Goal: Transaction & Acquisition: Subscribe to service/newsletter

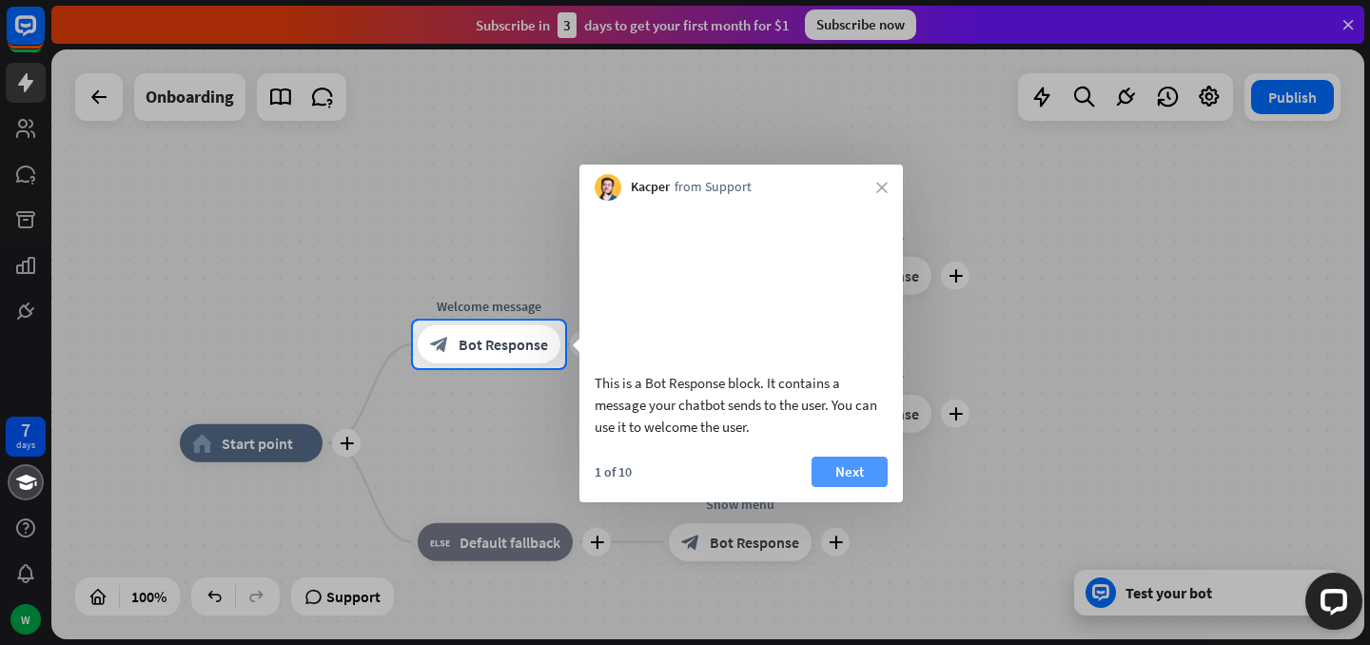
click at [857, 487] on button "Next" at bounding box center [849, 472] width 76 height 30
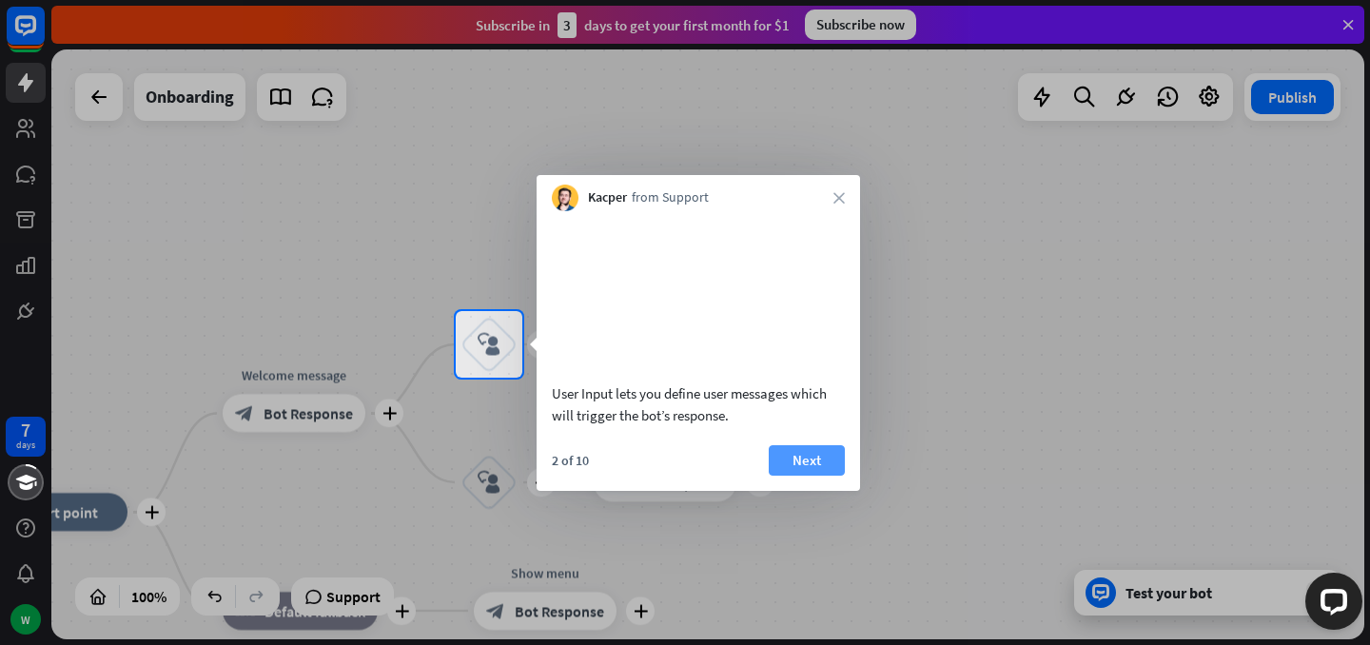
click at [826, 476] on button "Next" at bounding box center [807, 460] width 76 height 30
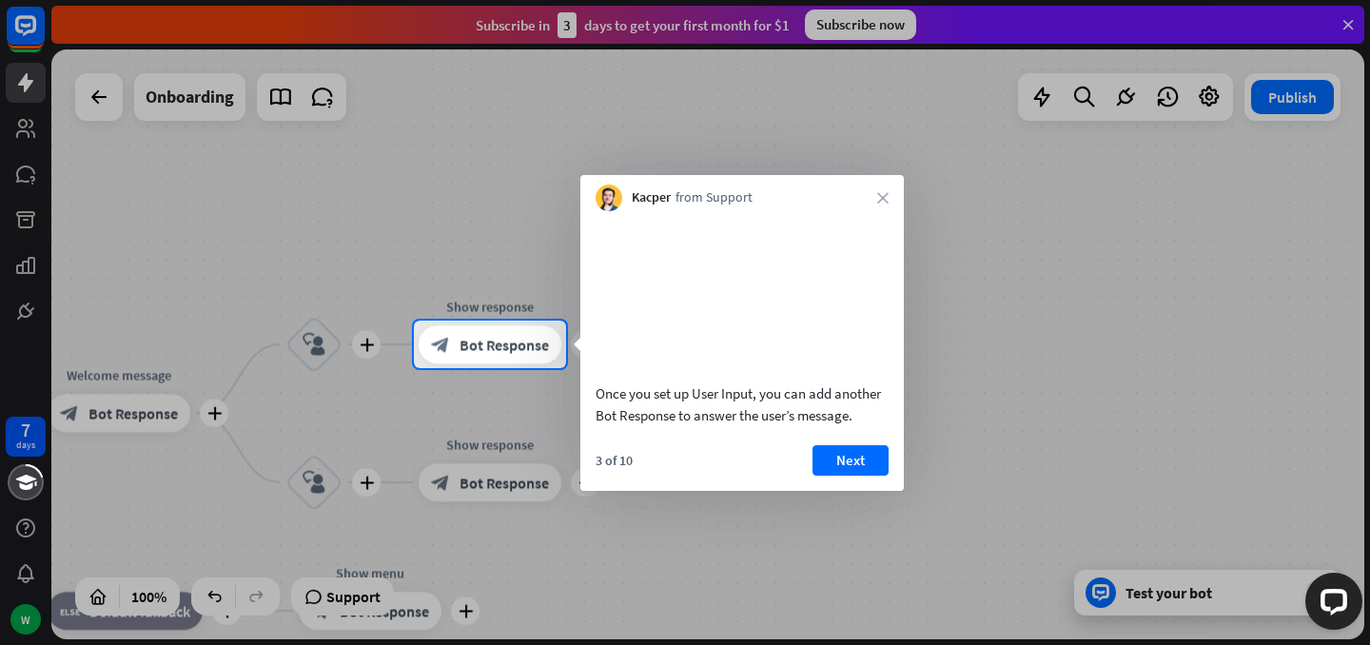
drag, startPoint x: 920, startPoint y: 473, endPoint x: 908, endPoint y: 470, distance: 11.8
click at [920, 473] on div at bounding box center [685, 506] width 1370 height 277
click at [859, 476] on button "Next" at bounding box center [849, 460] width 76 height 30
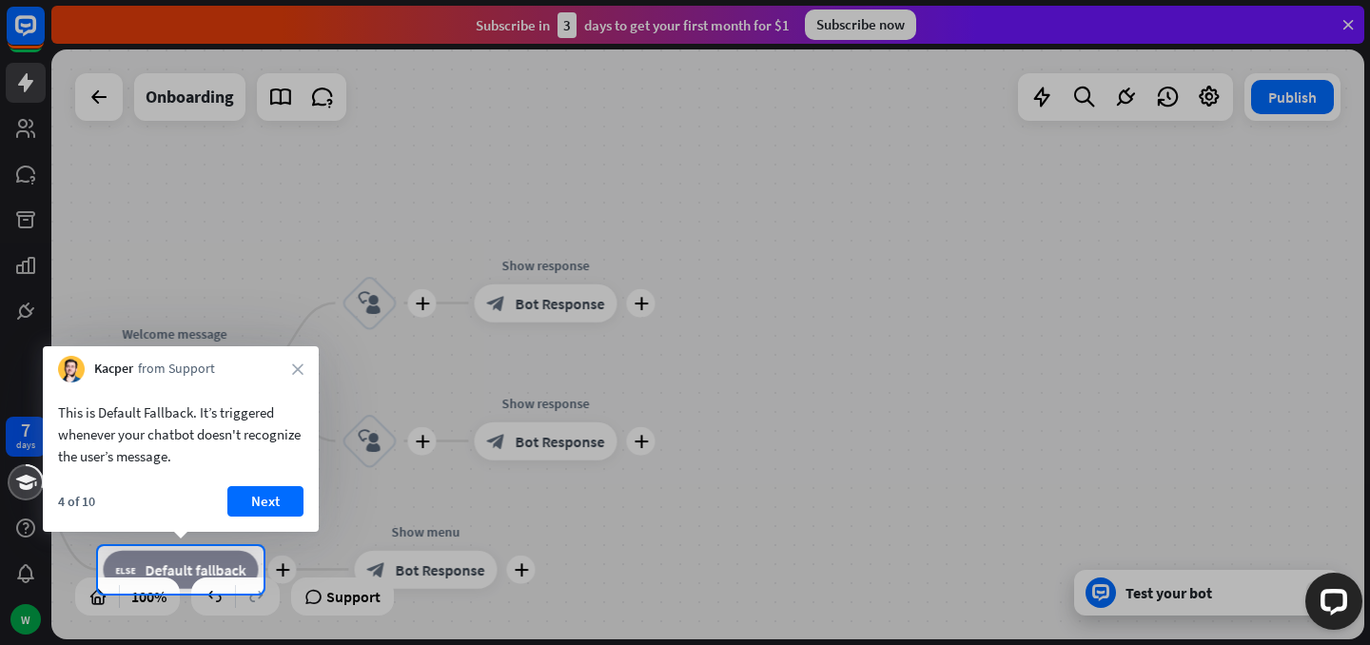
drag, startPoint x: 830, startPoint y: 519, endPoint x: 870, endPoint y: 467, distance: 66.4
click at [991, 283] on div "7 days W close Product Help First steps Get started with ChatBot Help Center Fo…" at bounding box center [685, 322] width 1370 height 645
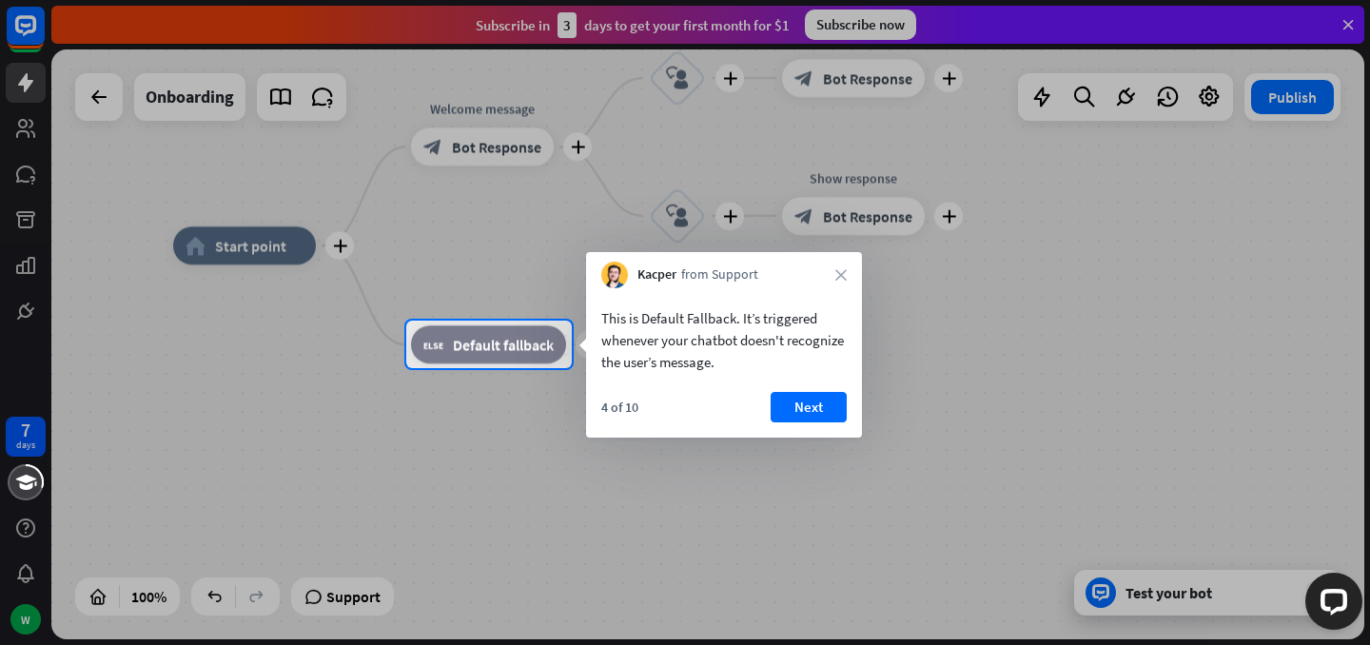
click at [854, 283] on div "Kacper from Support close" at bounding box center [724, 270] width 276 height 36
click at [842, 269] on icon "close" at bounding box center [840, 274] width 11 height 11
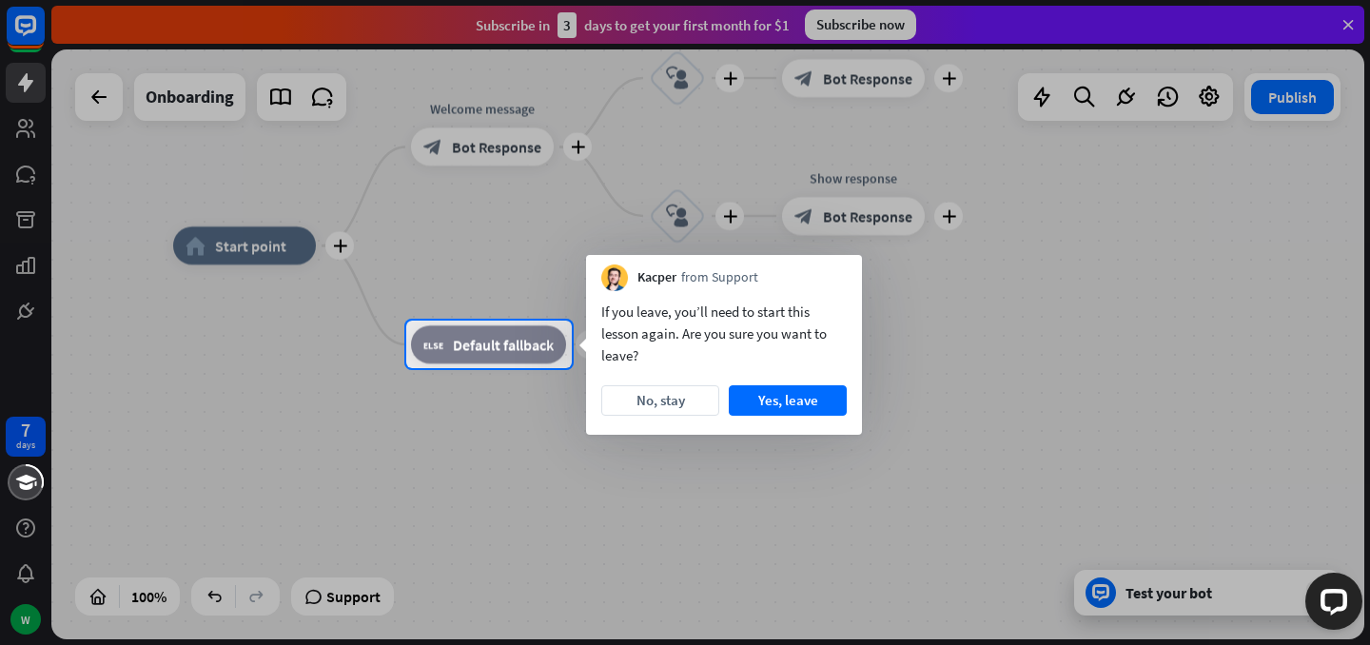
click at [29, 501] on div at bounding box center [685, 506] width 1370 height 277
click at [611, 400] on button "No, stay" at bounding box center [660, 400] width 118 height 30
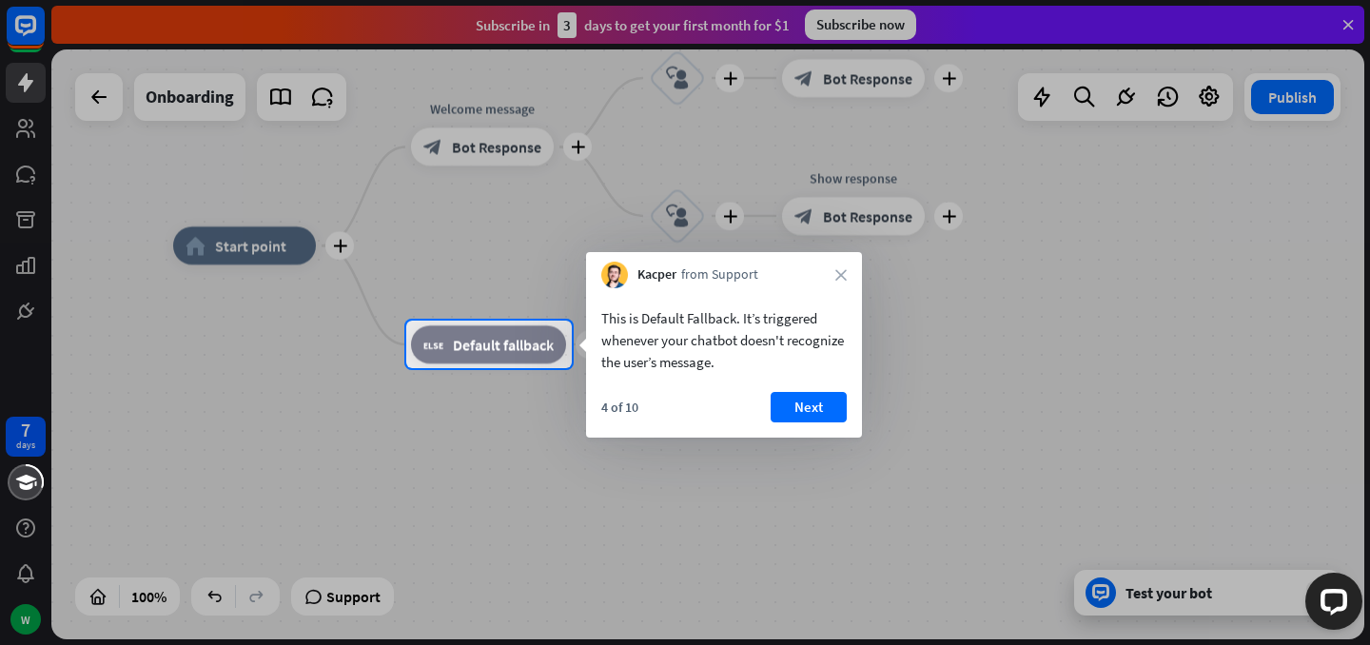
drag, startPoint x: 831, startPoint y: 272, endPoint x: 849, endPoint y: 275, distance: 18.3
click at [831, 272] on div "Kacper from Support close" at bounding box center [724, 270] width 276 height 36
drag, startPoint x: 849, startPoint y: 275, endPoint x: 835, endPoint y: 355, distance: 81.2
click at [850, 275] on div "Kacper from Support close" at bounding box center [724, 270] width 276 height 36
click at [834, 408] on button "Next" at bounding box center [809, 407] width 76 height 30
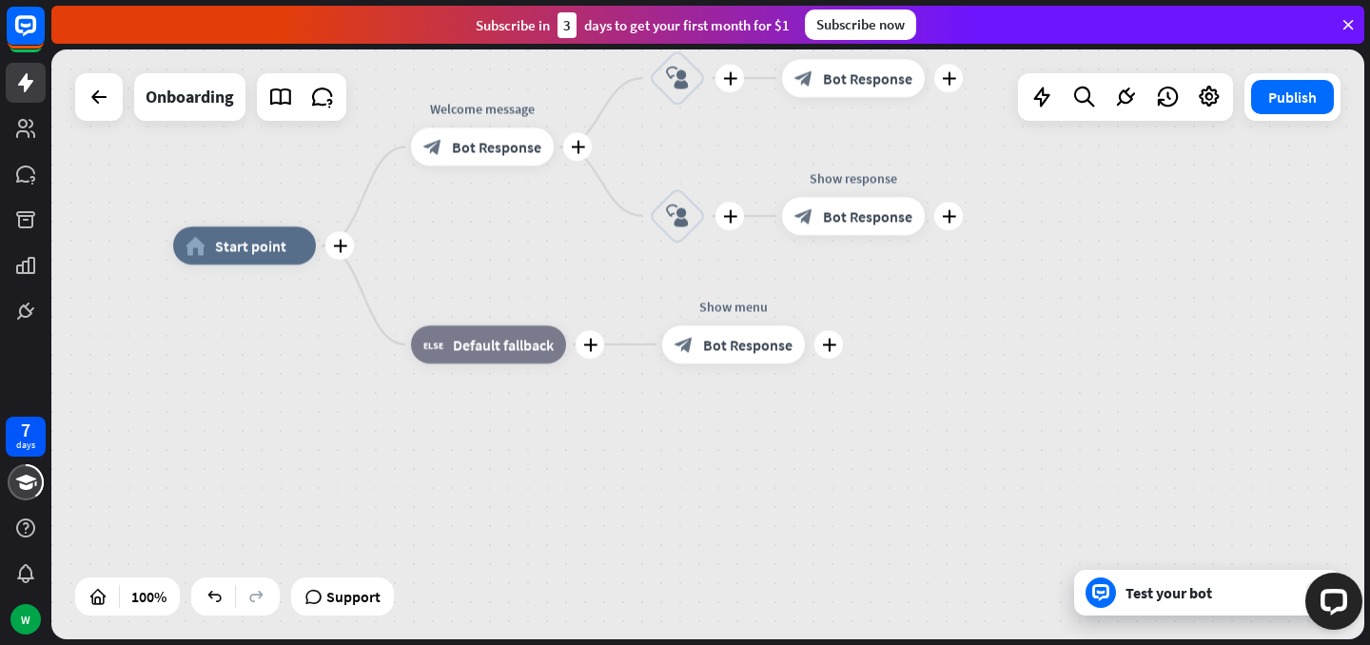
click at [834, 408] on div "plus home_2 Start point plus Welcome message block_bot_response Bot Response pl…" at bounding box center [829, 540] width 1313 height 590
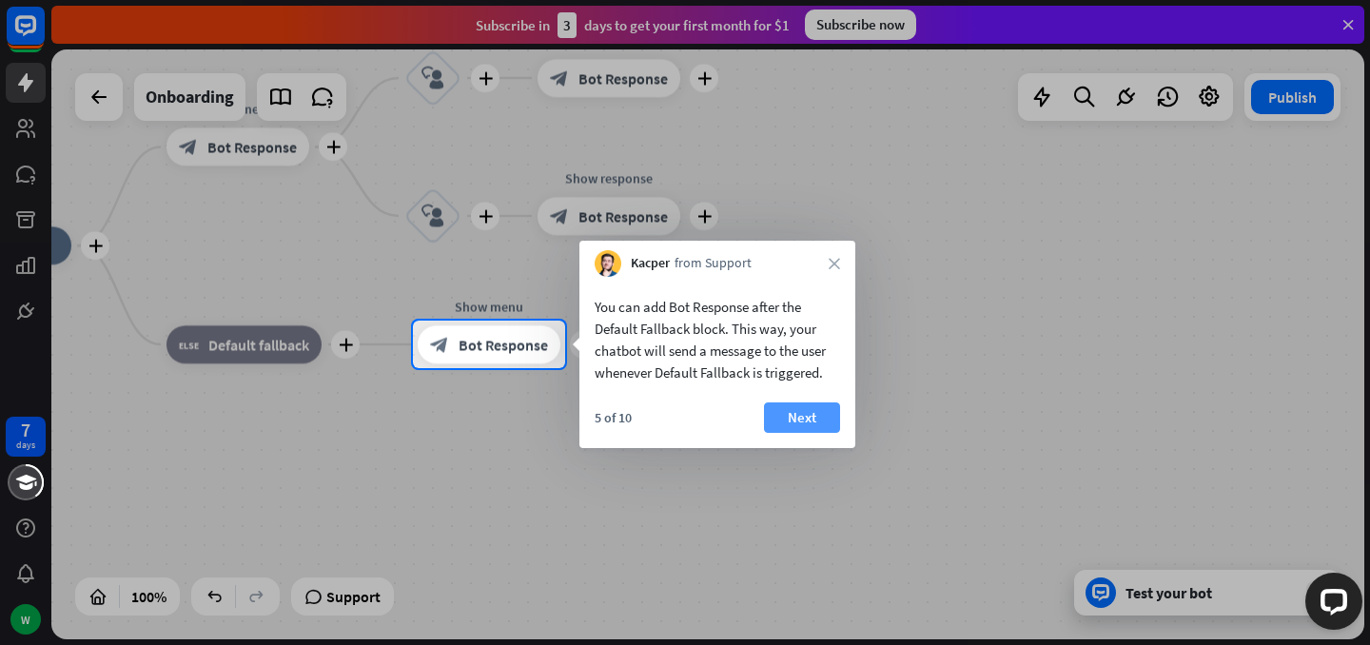
click at [792, 416] on button "Next" at bounding box center [802, 417] width 76 height 30
click at [791, 414] on div "plus home_2 Start point plus Welcome message block_bot_response Bot Response pl…" at bounding box center [585, 540] width 1313 height 590
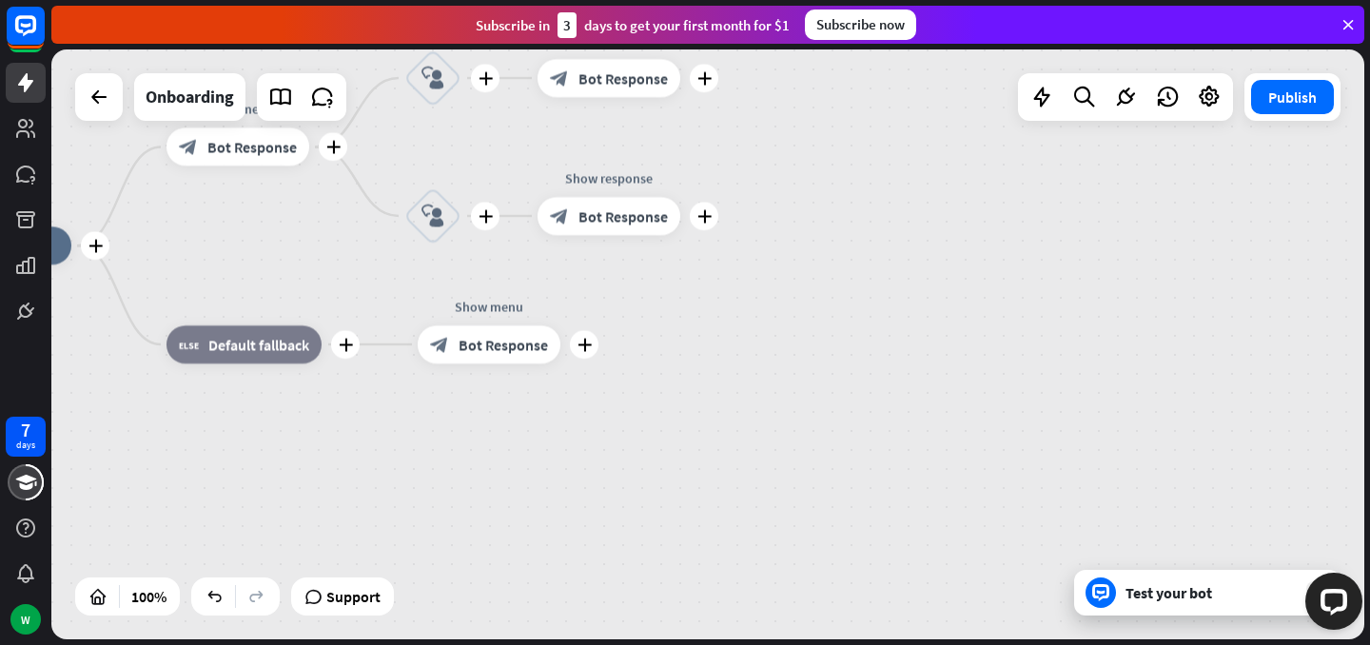
click at [791, 414] on div "plus home_2 Start point plus Welcome message block_bot_response Bot Response pl…" at bounding box center [585, 540] width 1313 height 590
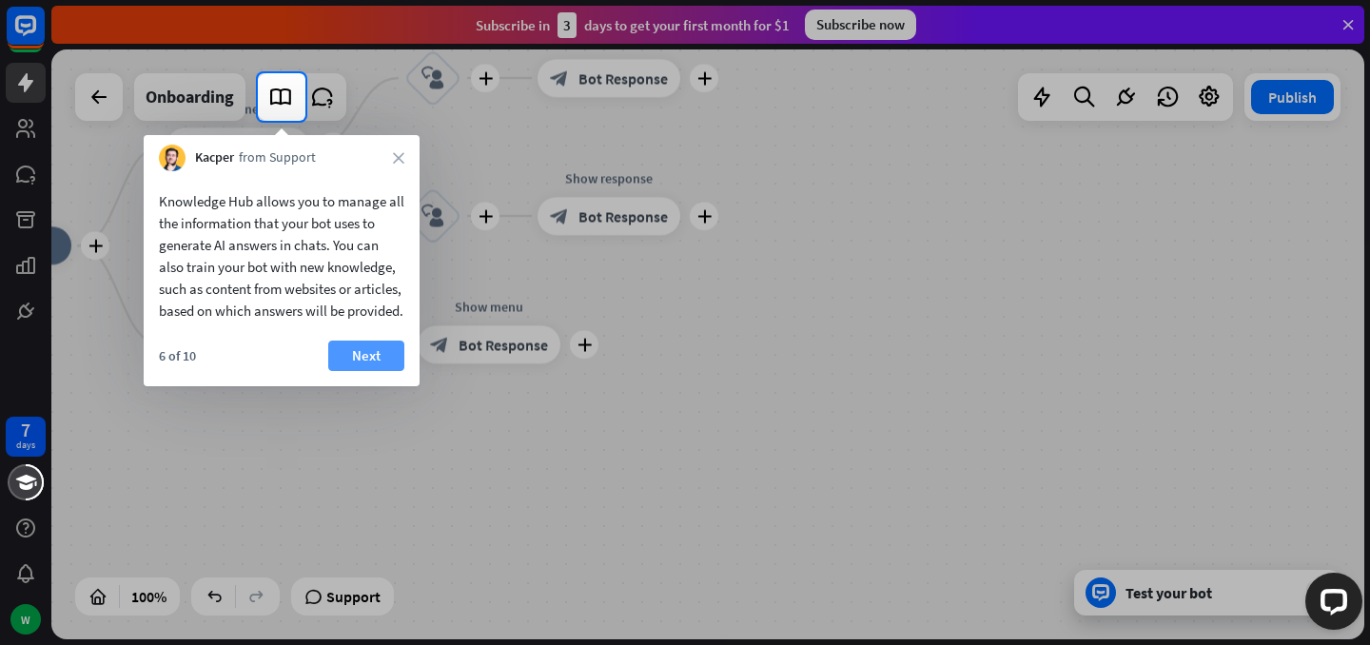
click at [361, 371] on button "Next" at bounding box center [366, 356] width 76 height 30
click at [361, 379] on div "plus home_2 Start point plus Welcome message block_bot_response Bot Response pl…" at bounding box center [585, 540] width 1313 height 590
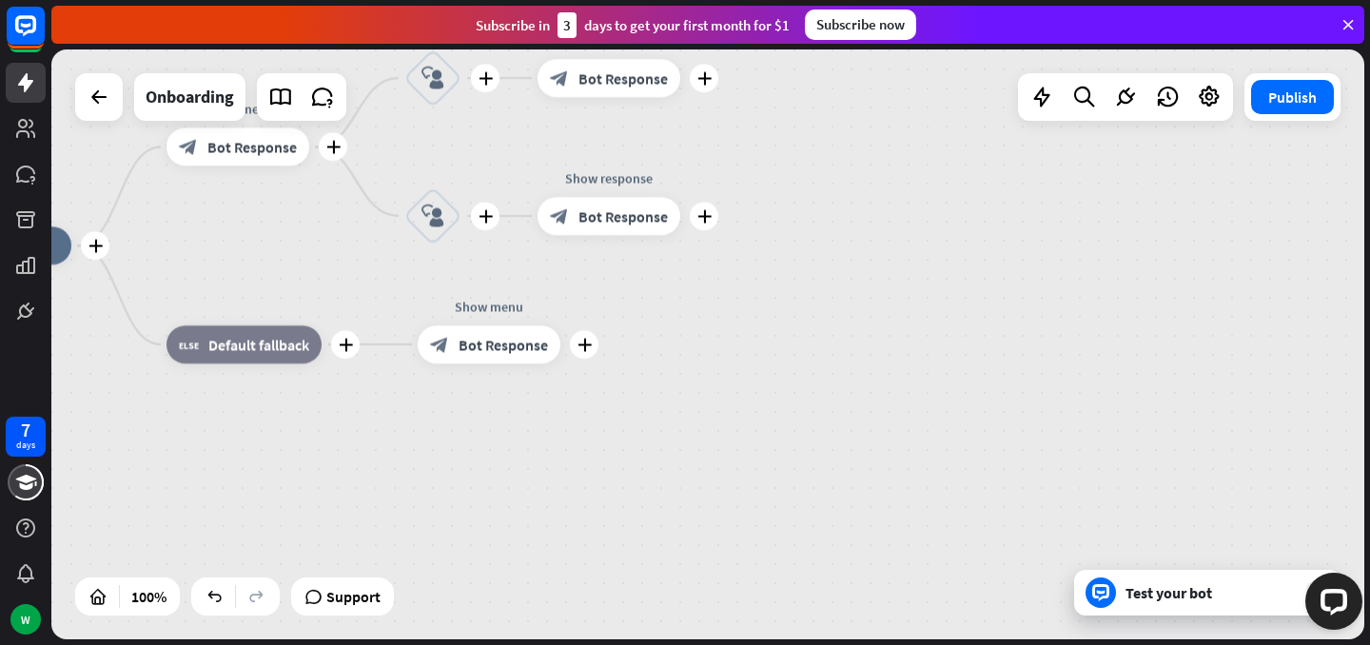
click at [361, 379] on div "7 days W close Product Help First steps Get started with ChatBot Help Center Fo…" at bounding box center [685, 322] width 1370 height 645
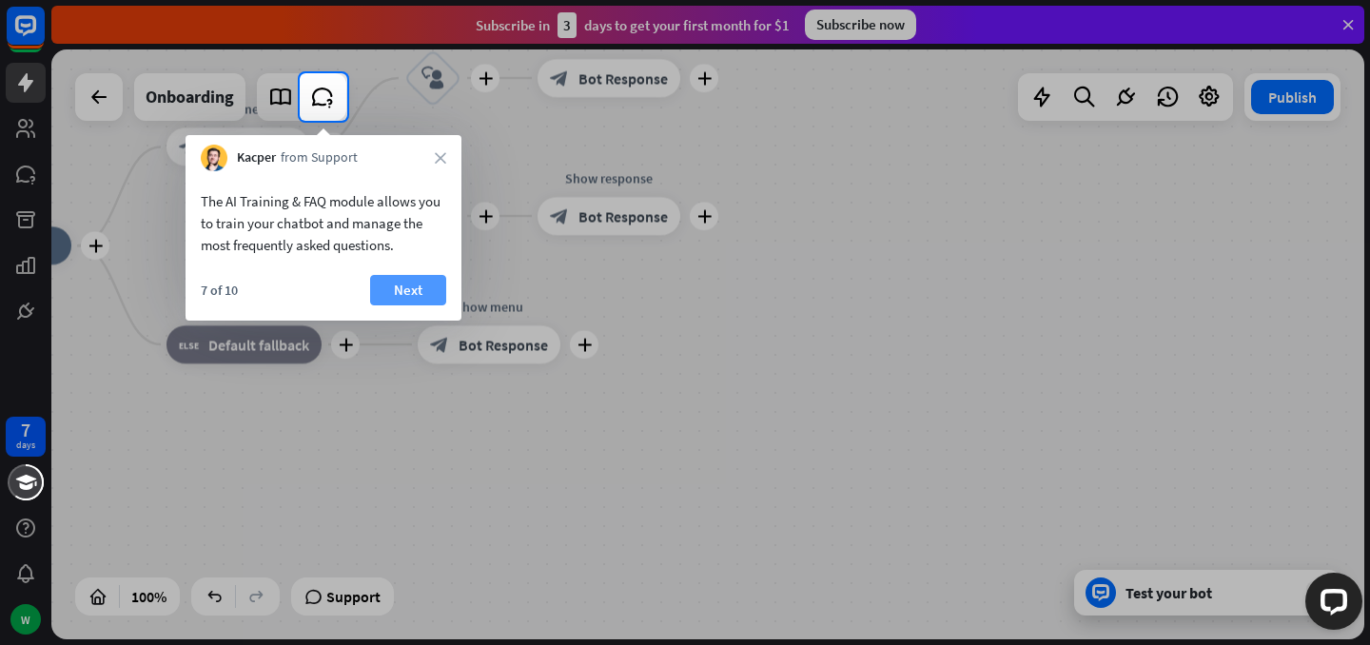
click at [391, 280] on button "Next" at bounding box center [408, 290] width 76 height 30
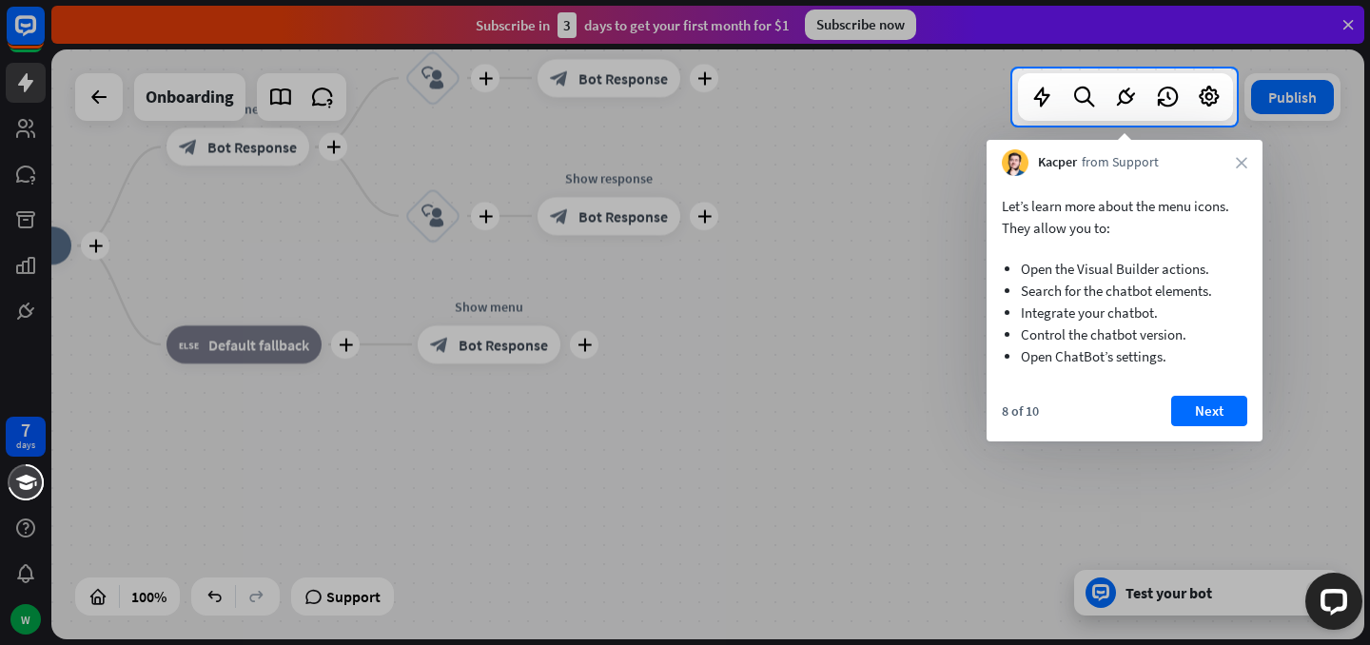
click at [1206, 419] on button "Next" at bounding box center [1209, 411] width 76 height 30
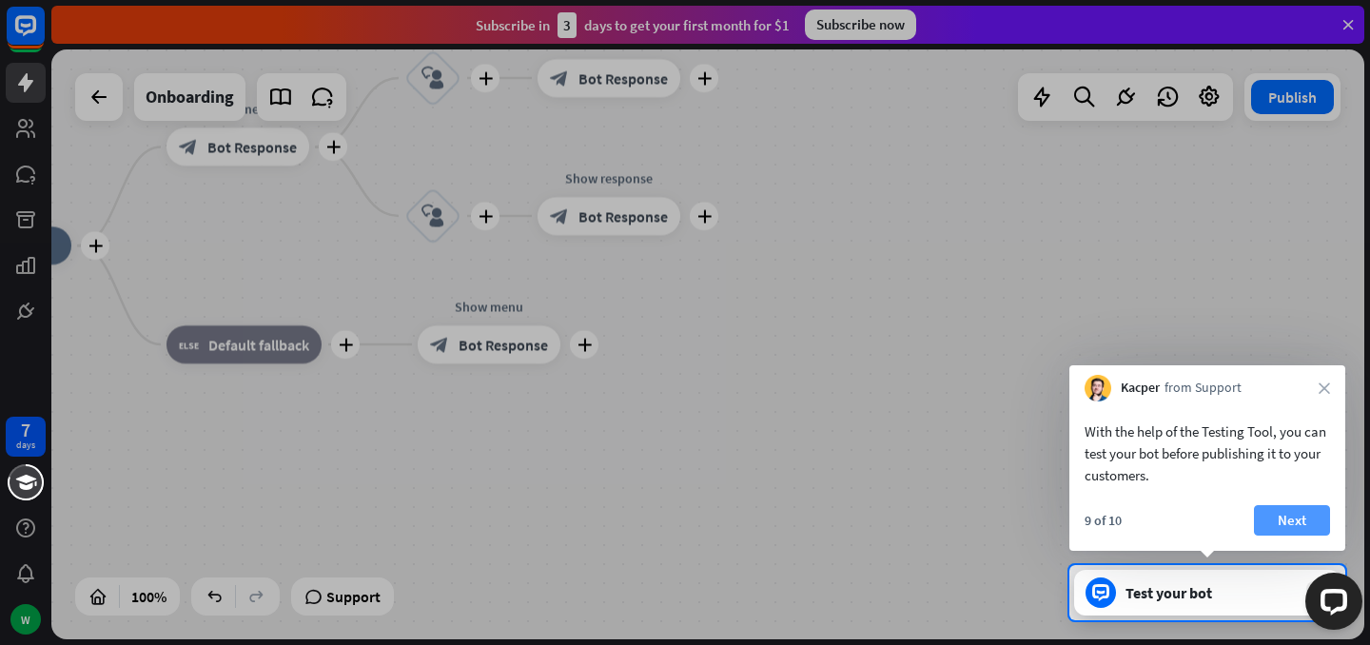
click at [1309, 508] on button "Next" at bounding box center [1292, 520] width 76 height 30
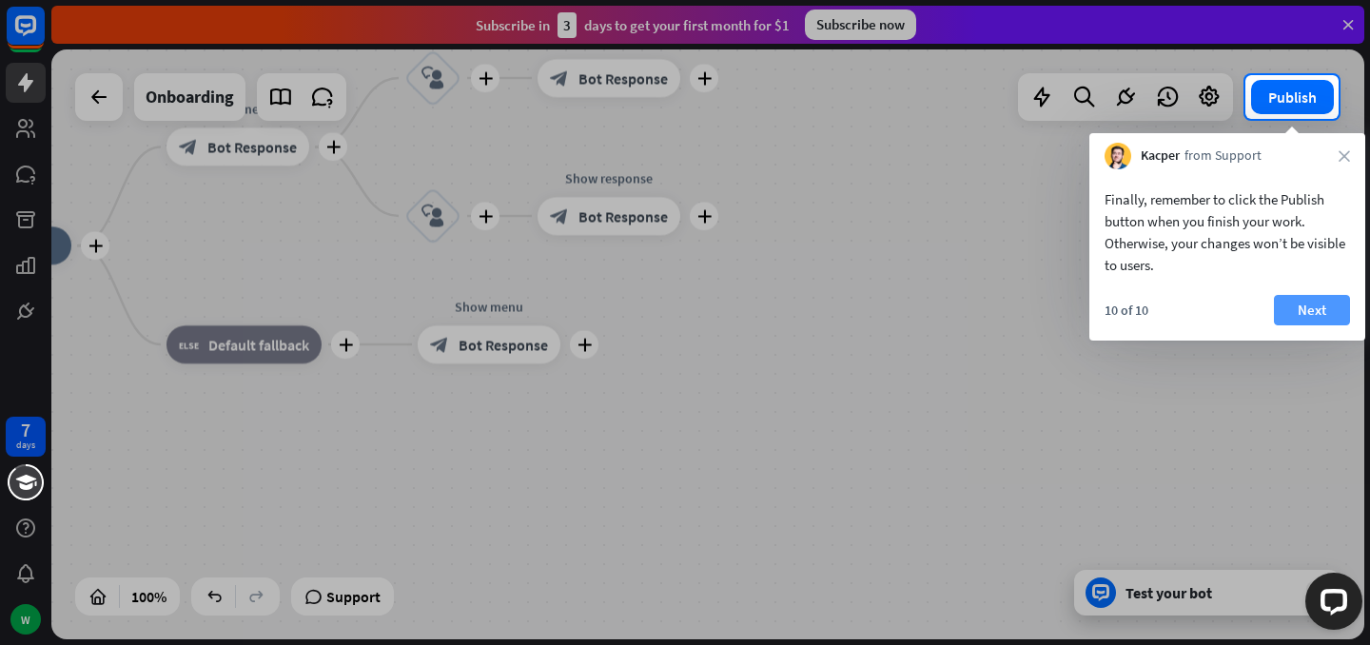
click at [1297, 307] on button "Next" at bounding box center [1312, 310] width 76 height 30
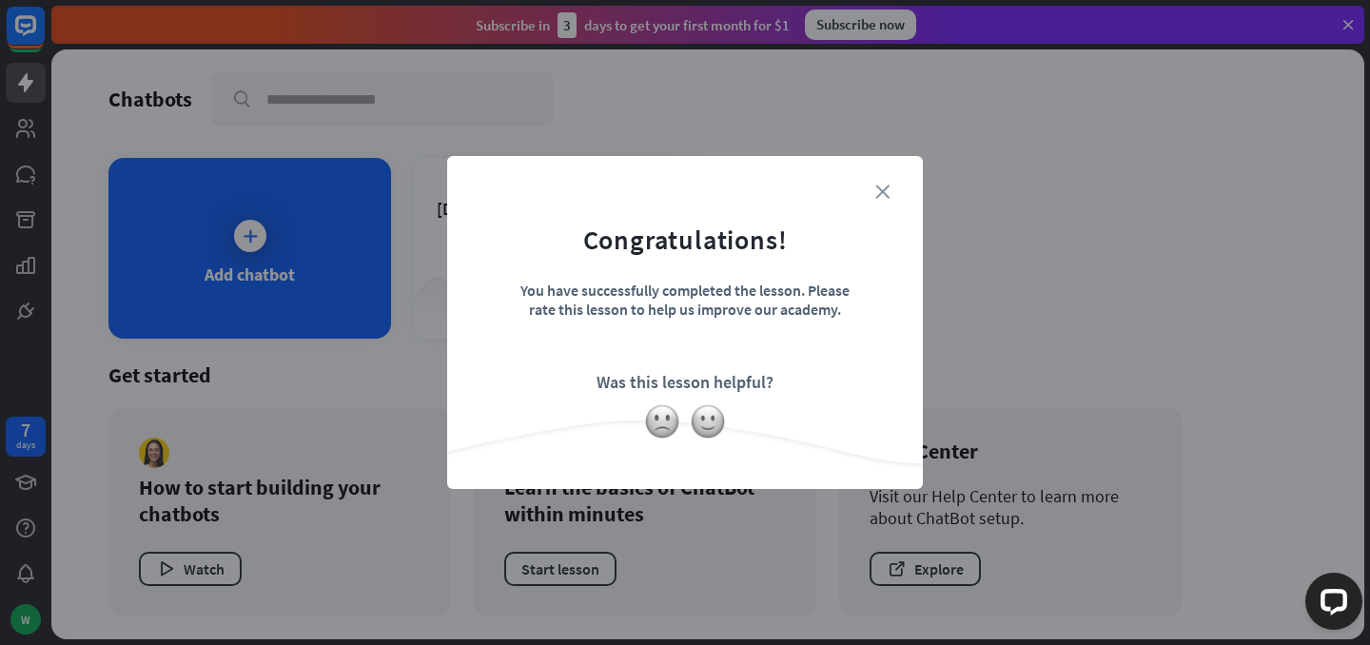
click at [887, 195] on icon "close" at bounding box center [882, 192] width 14 height 14
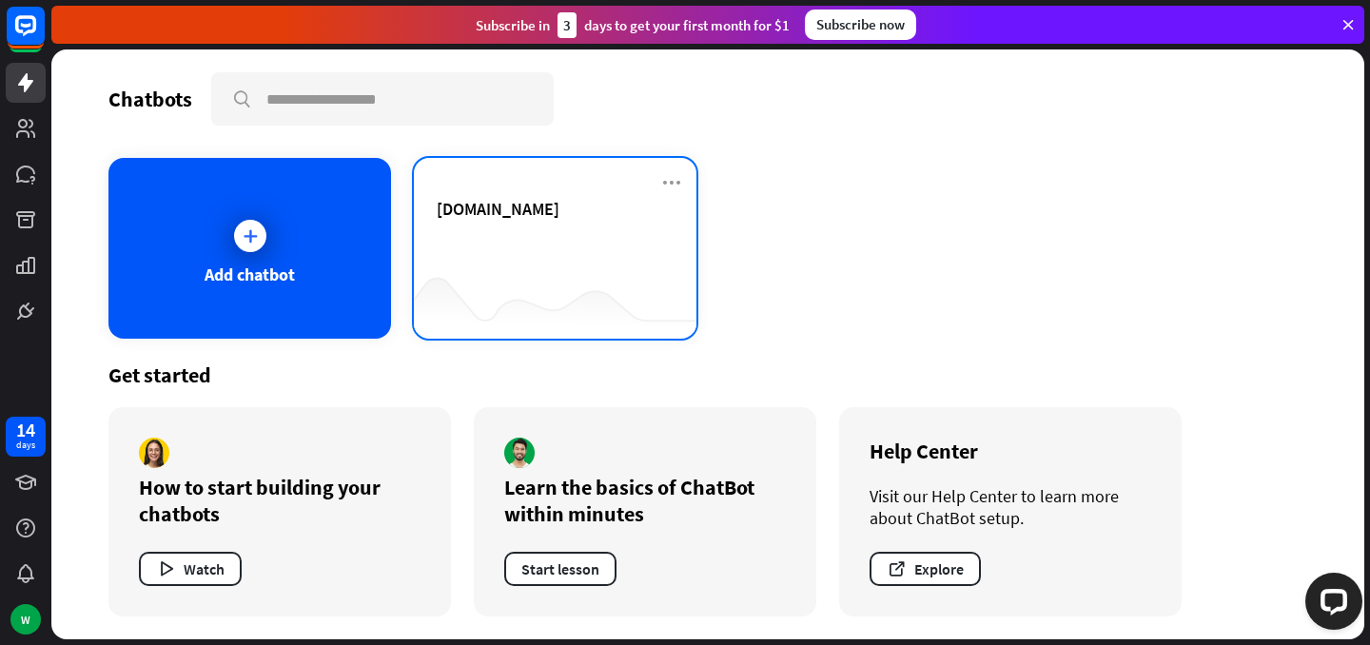
click at [535, 192] on div "[DOMAIN_NAME]" at bounding box center [555, 248] width 283 height 181
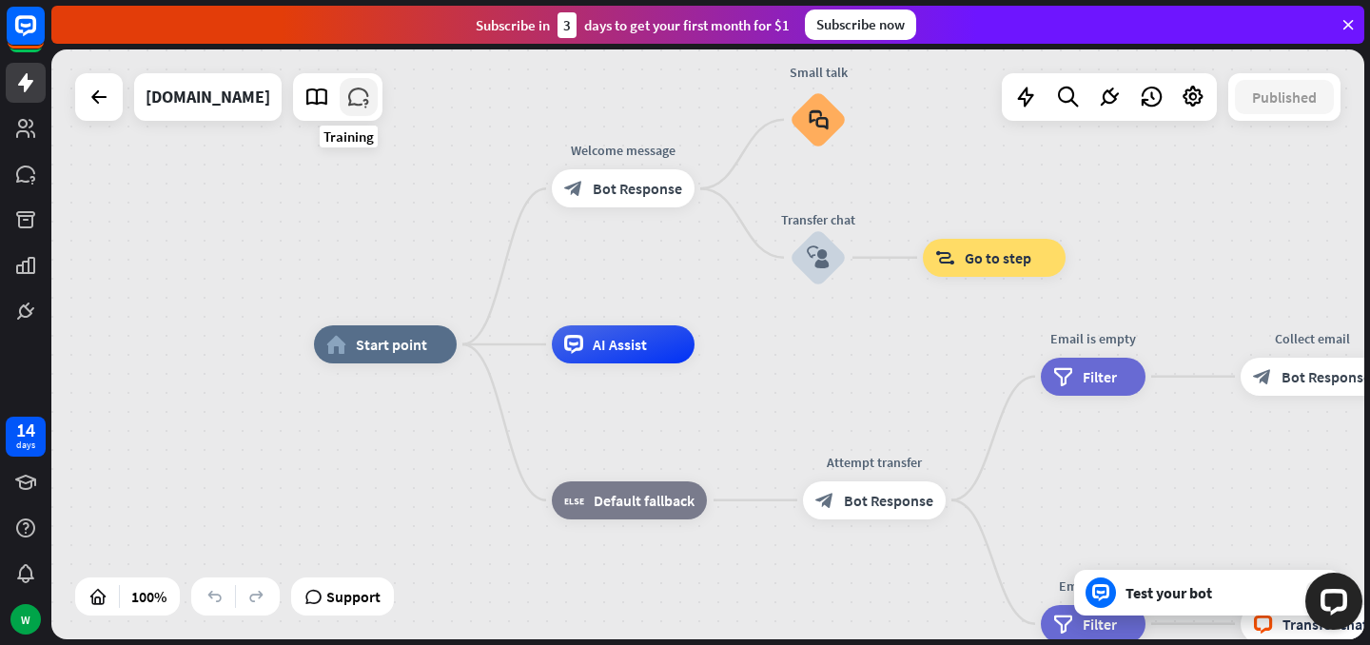
click at [340, 97] on link at bounding box center [359, 97] width 38 height 38
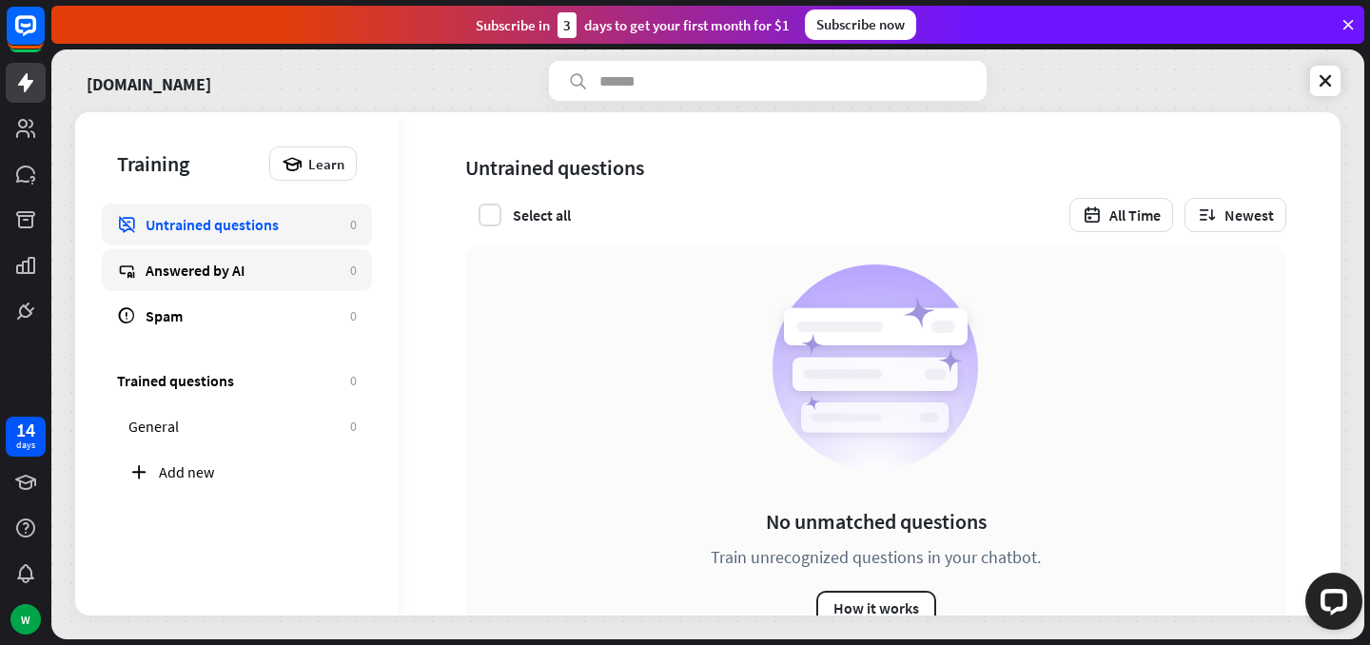
click at [232, 272] on div "Answered by AI" at bounding box center [243, 270] width 195 height 19
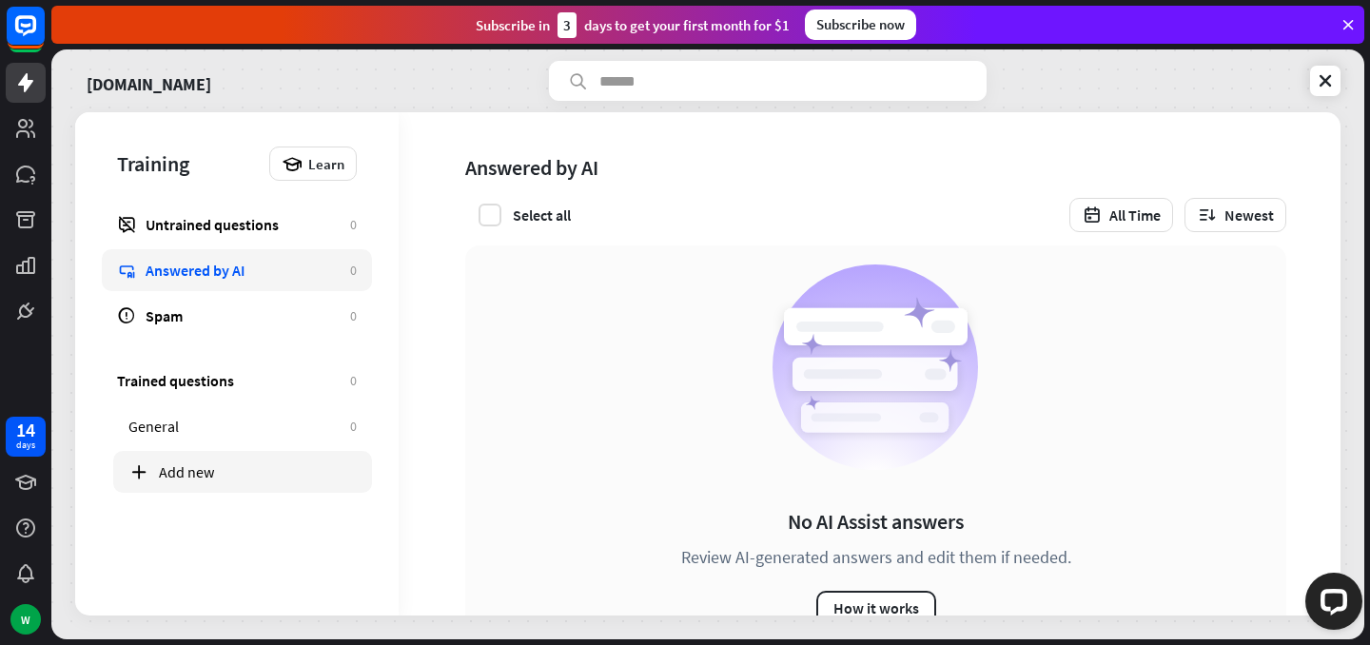
click at [210, 465] on div "Add new" at bounding box center [258, 471] width 198 height 19
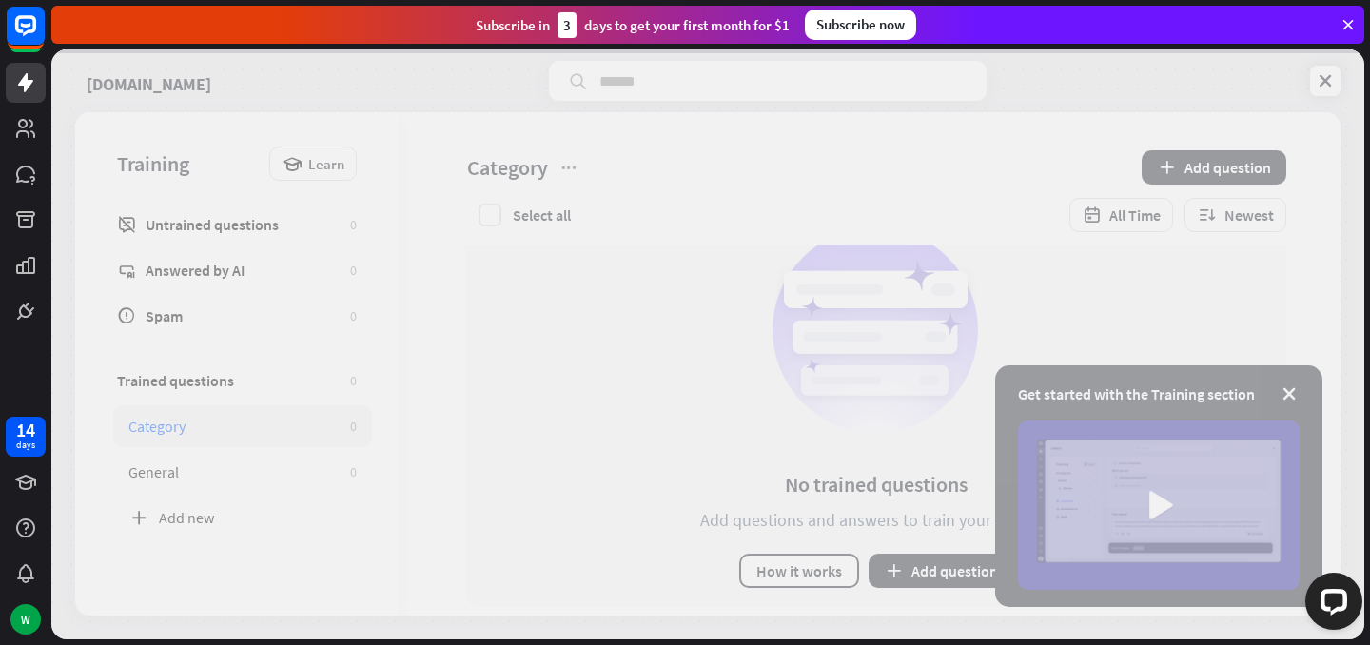
scroll to position [68, 0]
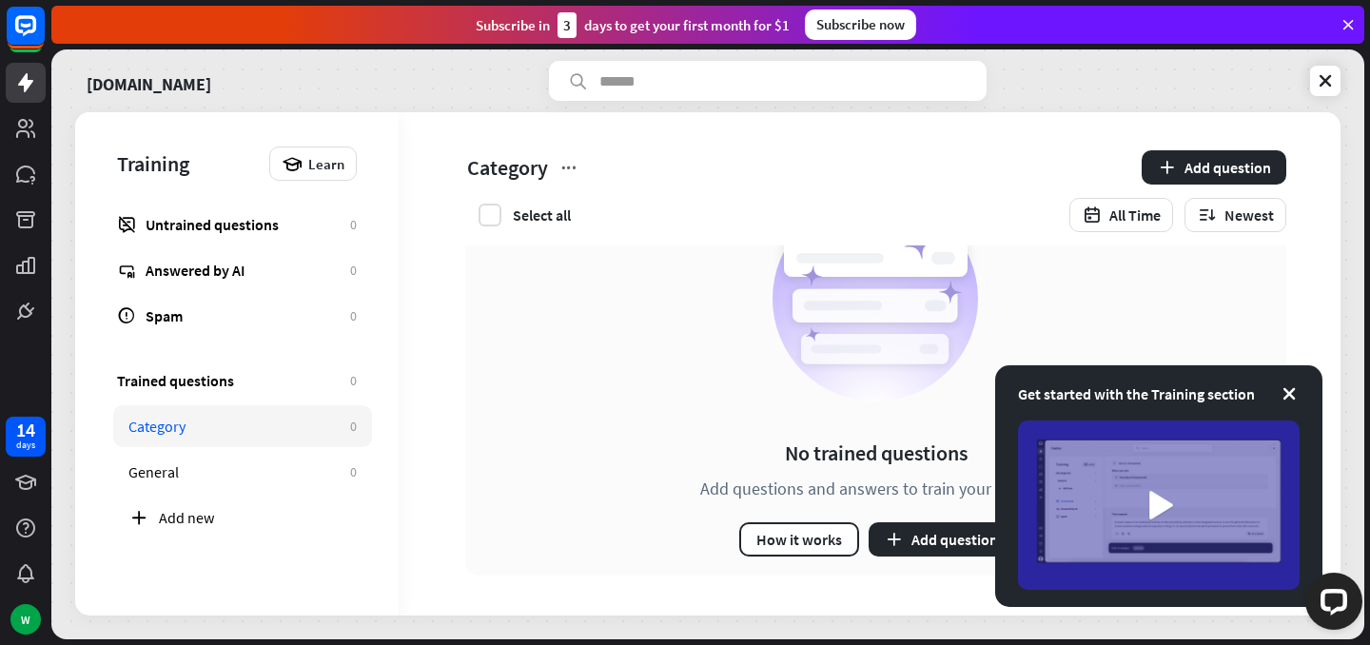
click at [1304, 391] on div "Get started with the Training section" at bounding box center [1158, 486] width 327 height 242
click at [1300, 391] on div "Get started with the Training section" at bounding box center [1158, 486] width 327 height 242
click at [1296, 393] on icon at bounding box center [1288, 393] width 19 height 19
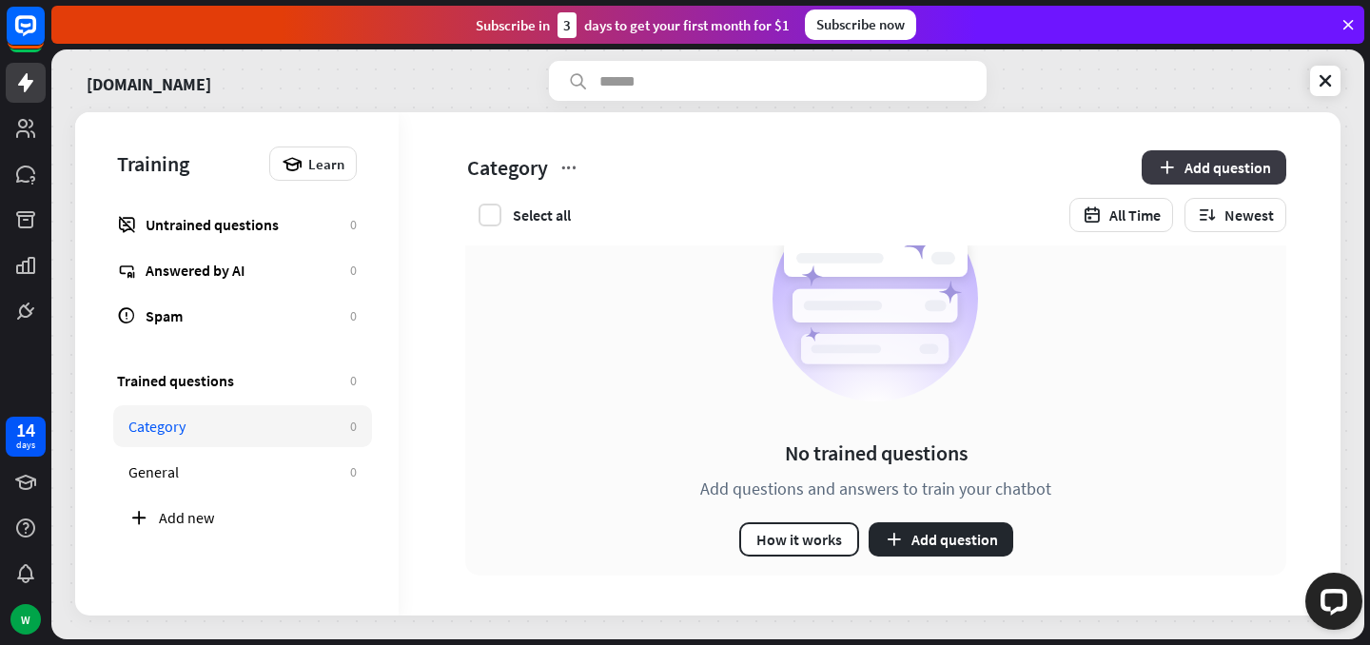
click at [1230, 159] on button "Add question" at bounding box center [1214, 167] width 145 height 34
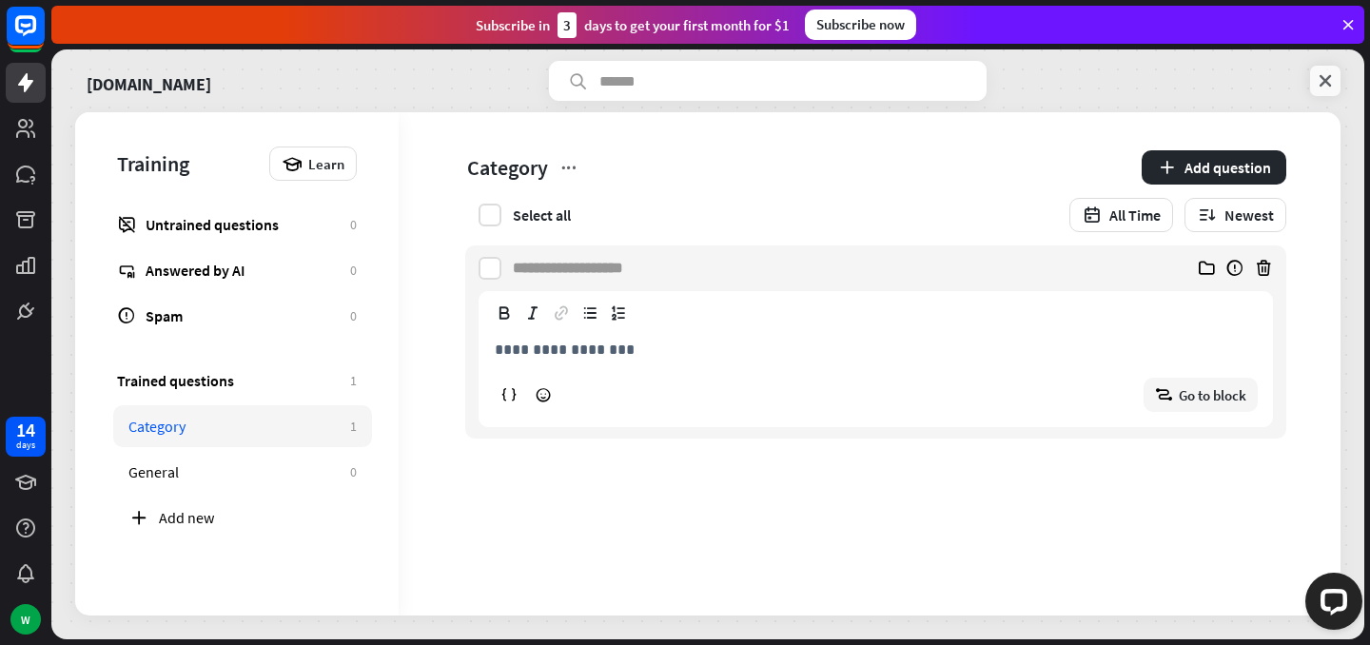
click at [1321, 89] on icon at bounding box center [1325, 80] width 19 height 19
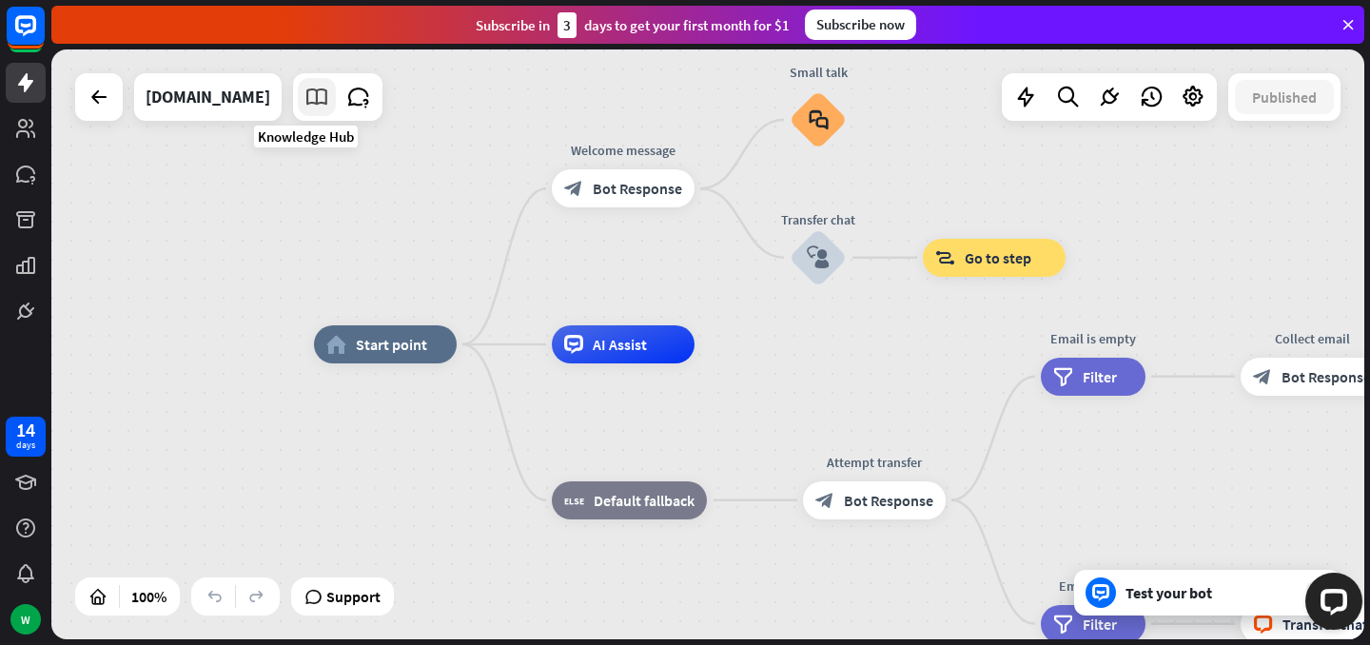
click at [321, 89] on link at bounding box center [317, 97] width 38 height 38
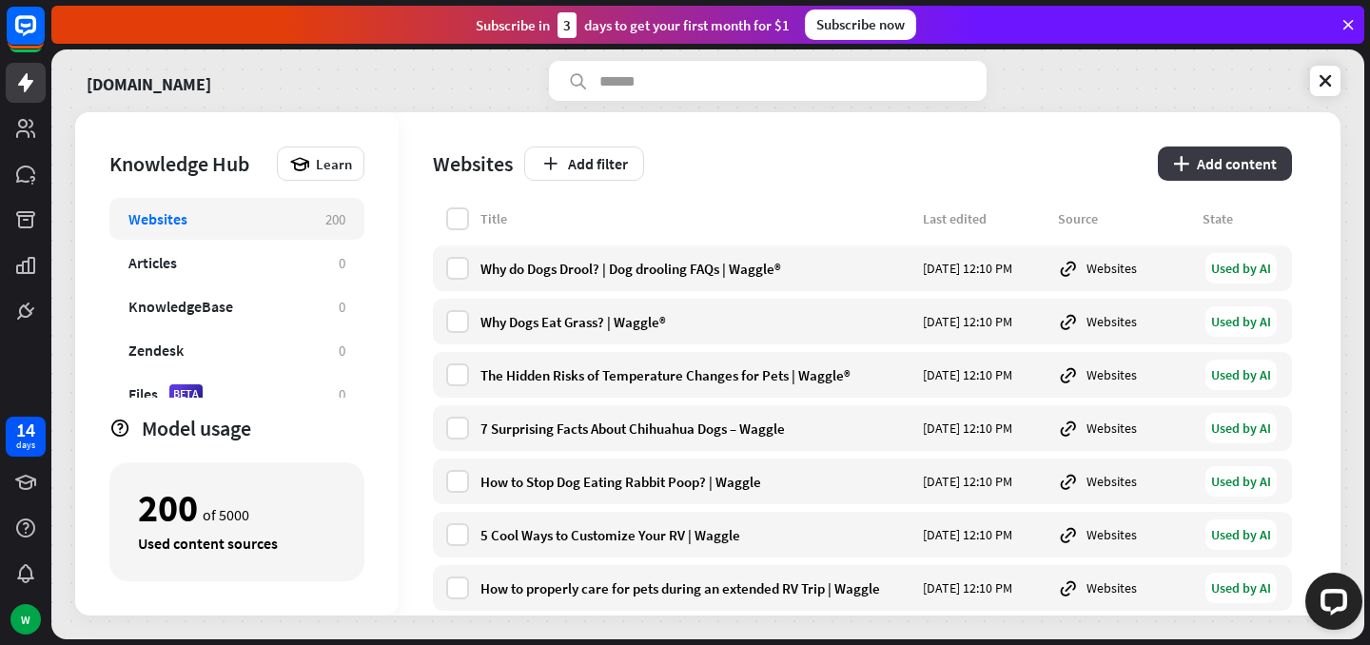
click at [1188, 154] on button "plus Add content" at bounding box center [1225, 163] width 134 height 34
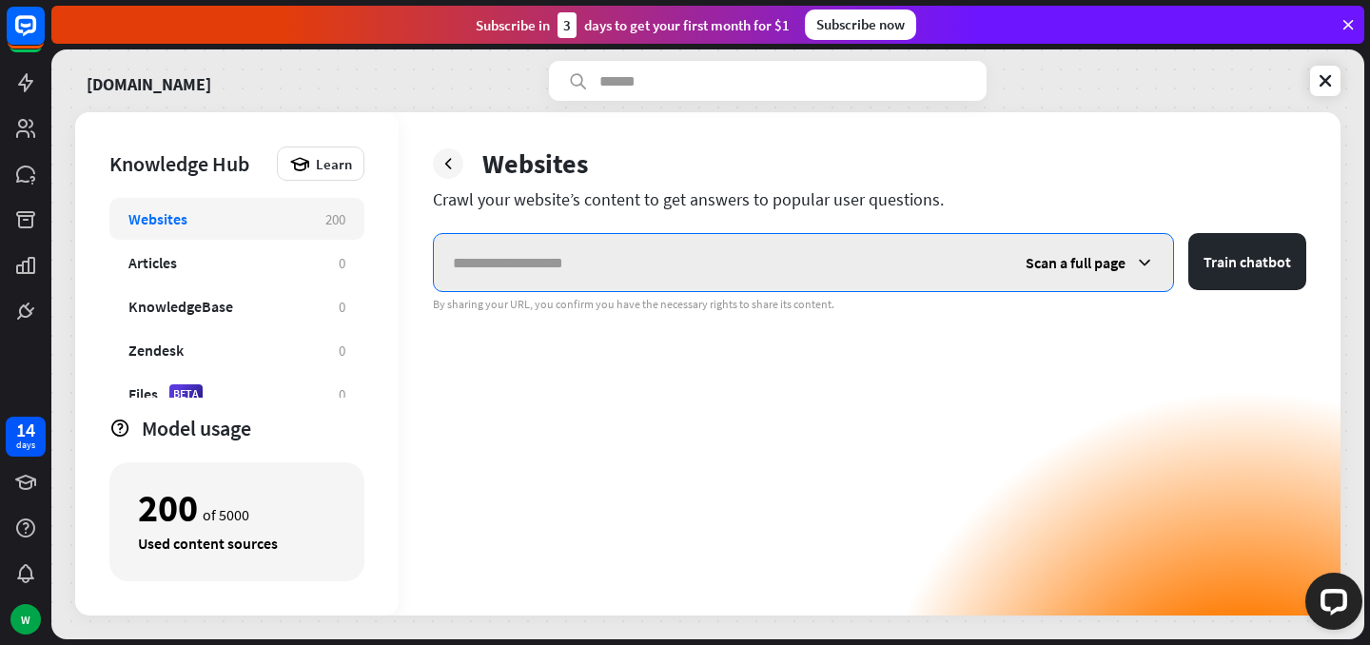
click at [570, 271] on input "text" at bounding box center [720, 262] width 573 height 57
paste input "**********"
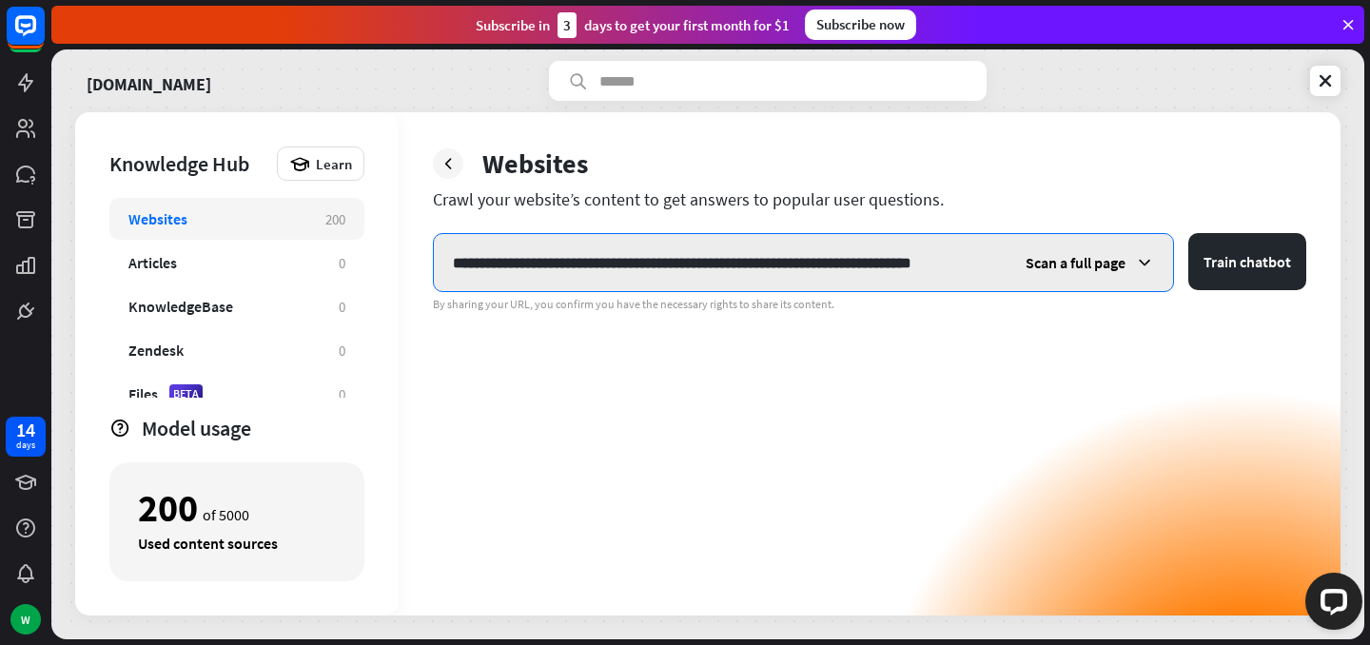
scroll to position [0, 87]
type input "**********"
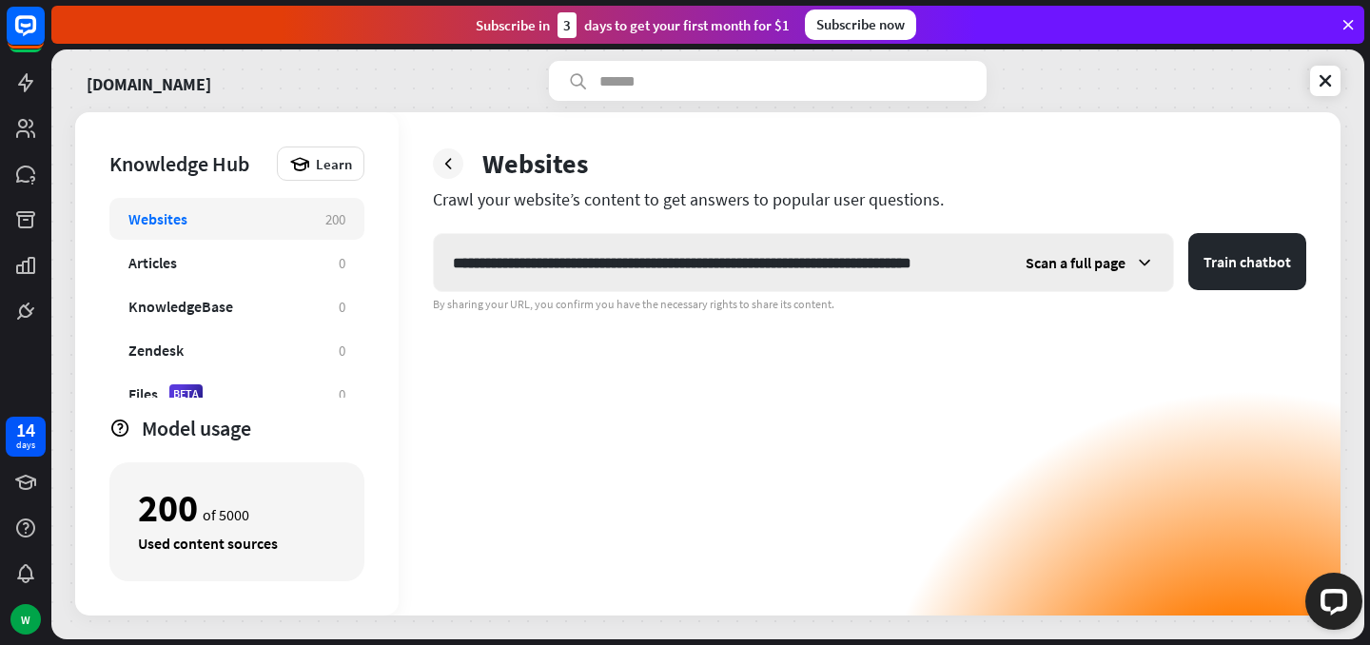
click at [1076, 269] on span "Scan a full page" at bounding box center [1075, 262] width 100 height 19
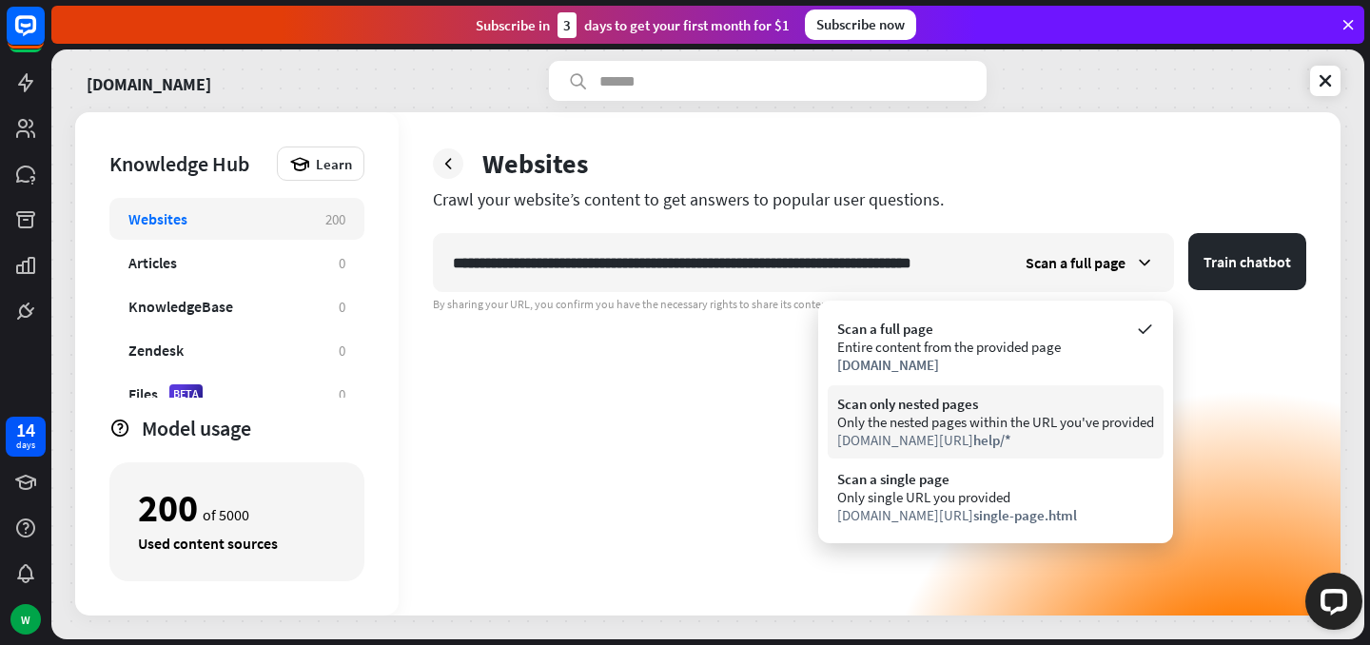
click at [1023, 449] on div "Scan only nested pages Only the nested pages within the URL you've provided [DO…" at bounding box center [996, 421] width 336 height 73
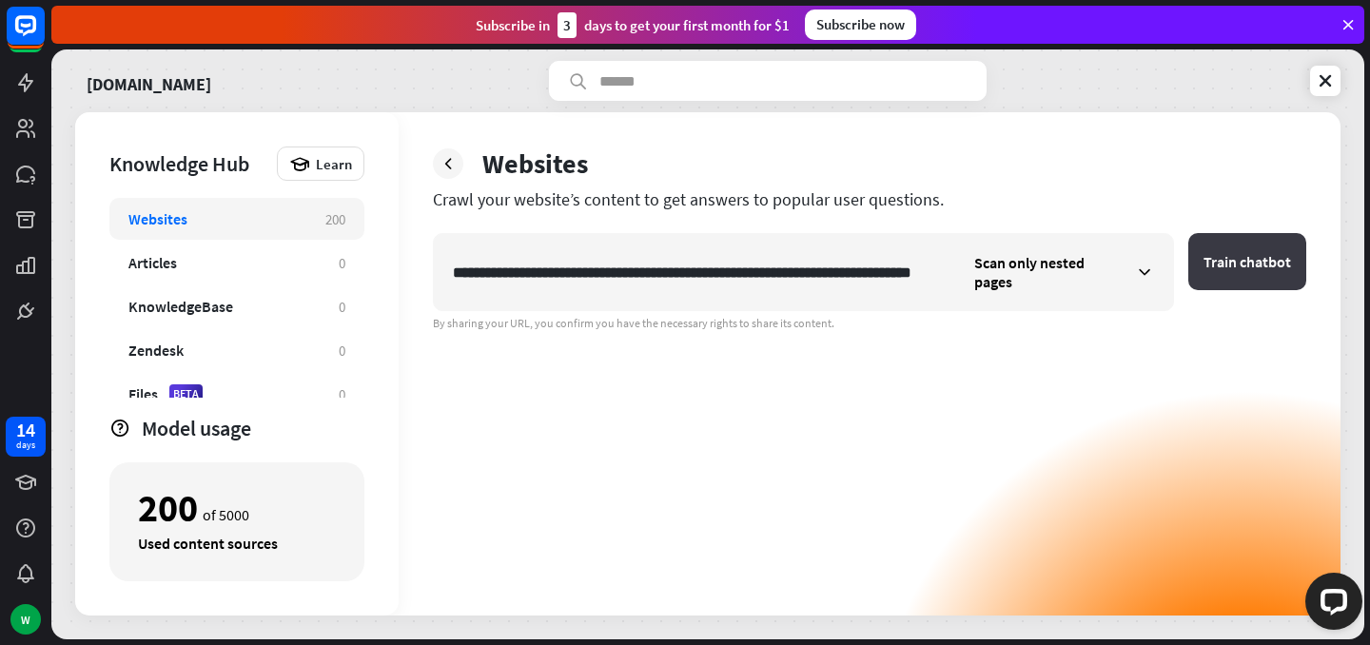
click at [1280, 244] on button "Train chatbot" at bounding box center [1247, 261] width 118 height 57
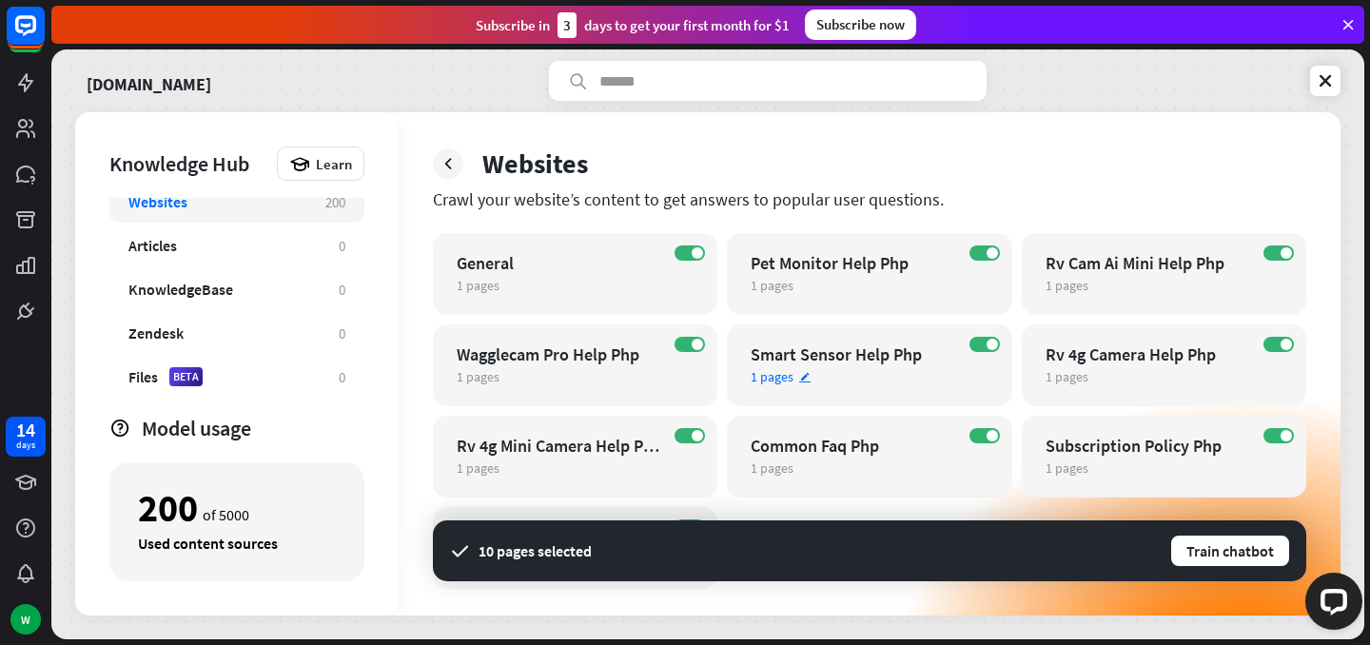
scroll to position [78, 0]
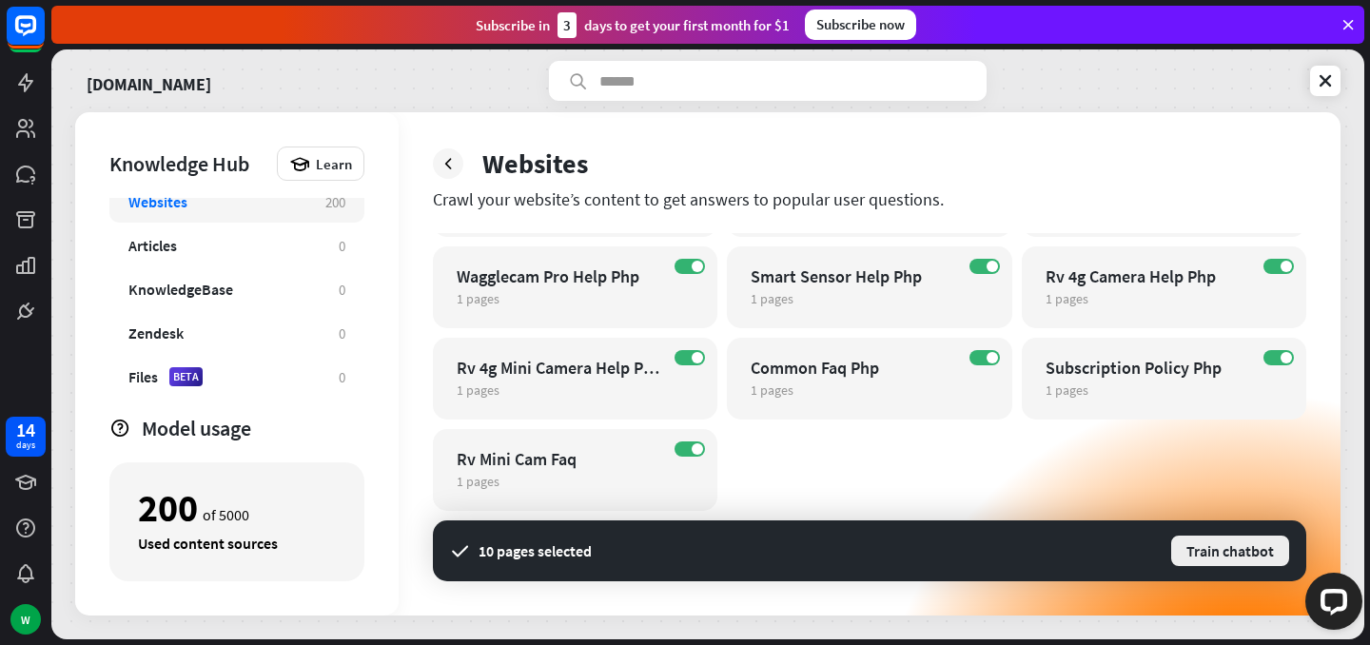
click at [1201, 542] on button "Train chatbot" at bounding box center [1230, 551] width 122 height 34
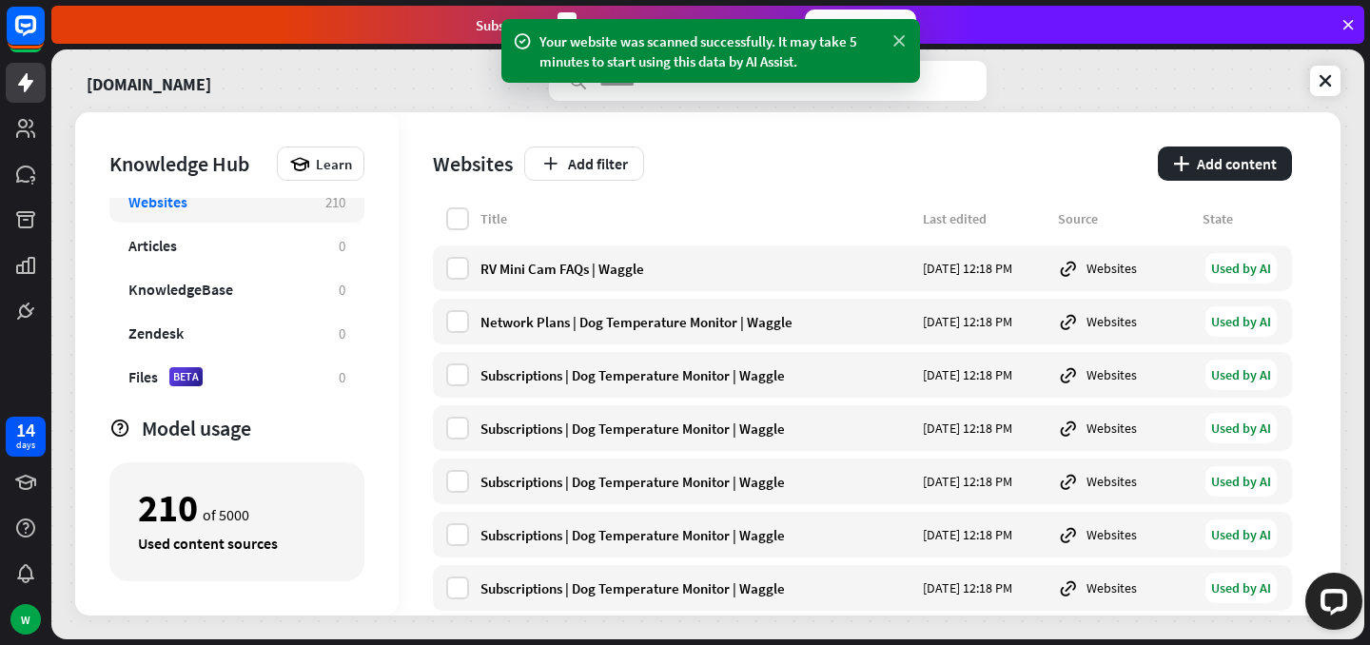
click at [895, 44] on icon at bounding box center [898, 41] width 19 height 20
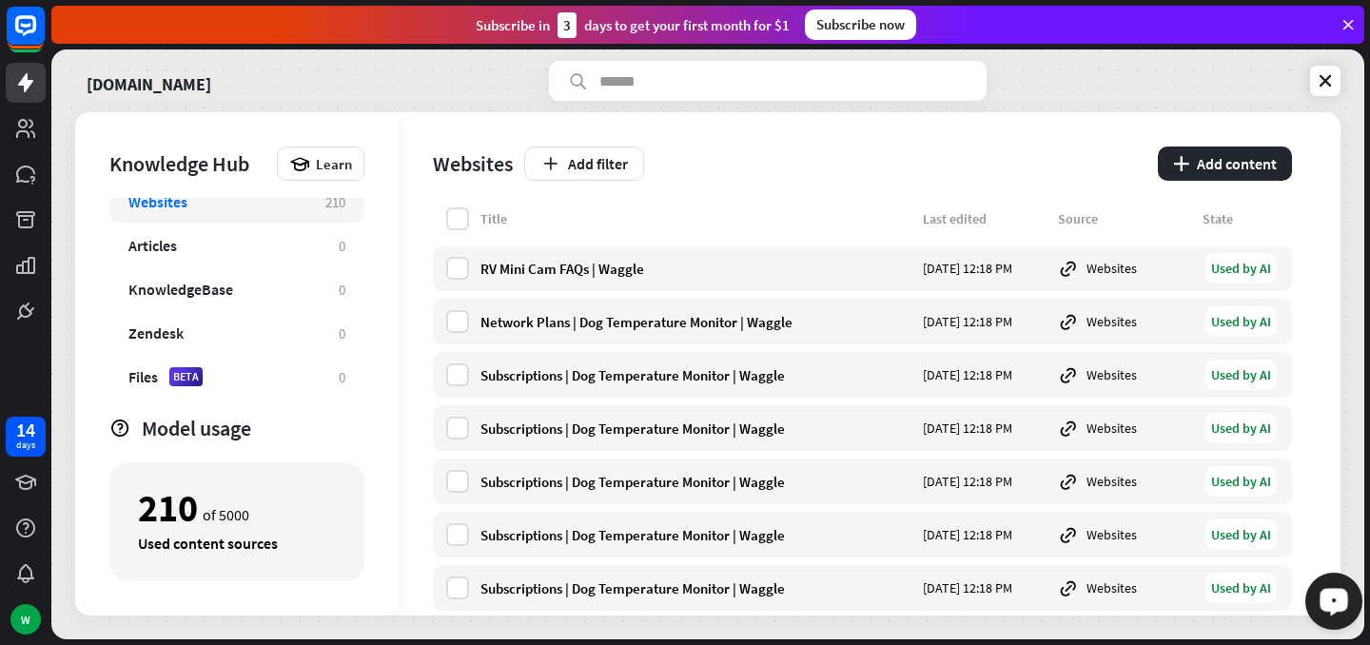
click at [1351, 615] on button "Open LiveChat chat widget" at bounding box center [1333, 601] width 57 height 57
click at [1325, 83] on icon at bounding box center [1325, 80] width 19 height 19
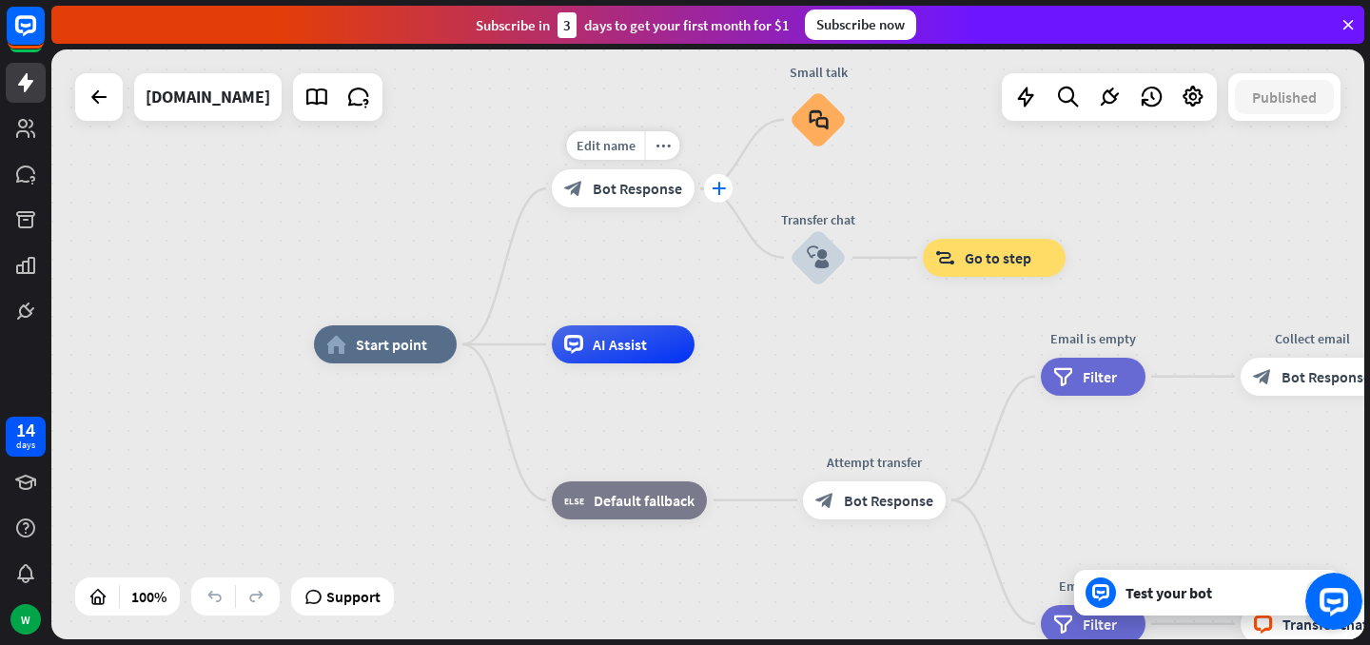
drag, startPoint x: 644, startPoint y: 342, endPoint x: 723, endPoint y: 175, distance: 185.1
click at [723, 344] on div "home_2 Start point Edit name more_horiz plus block_bot_response Bot Response Sm…" at bounding box center [970, 639] width 1313 height 590
click at [823, 110] on icon "block_faq" at bounding box center [819, 119] width 20 height 21
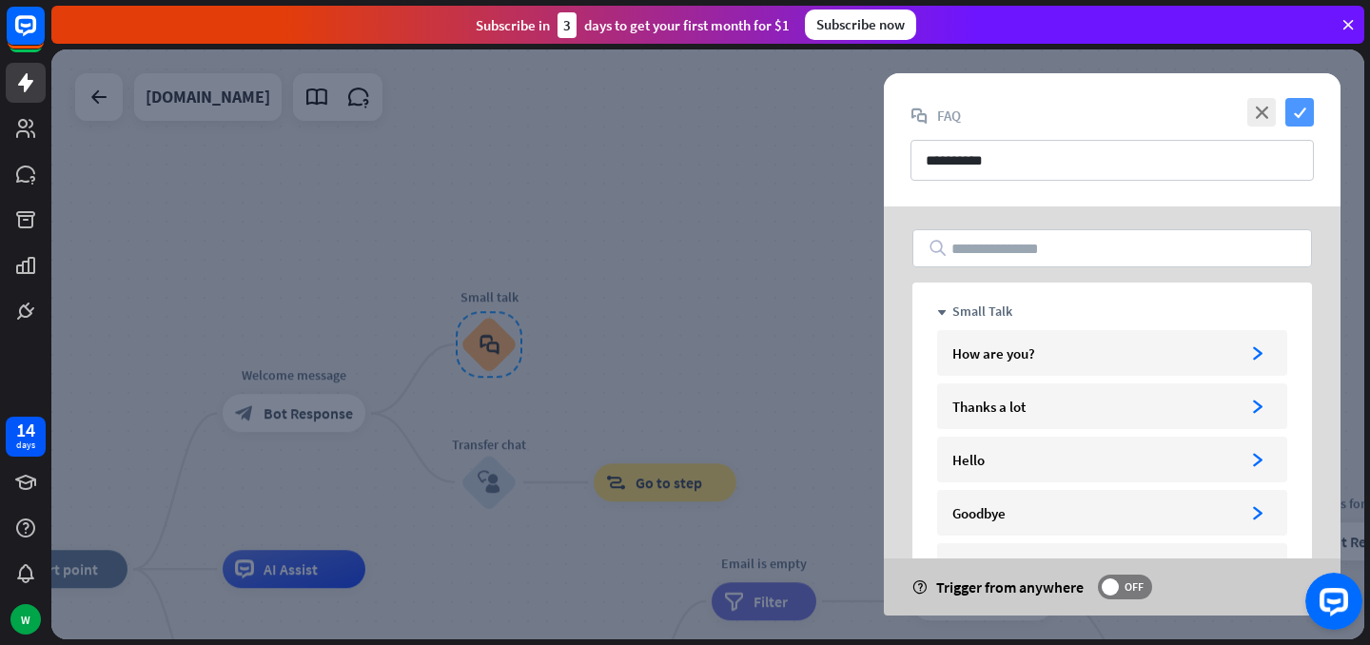
click at [1307, 99] on icon "check" at bounding box center [1299, 112] width 29 height 29
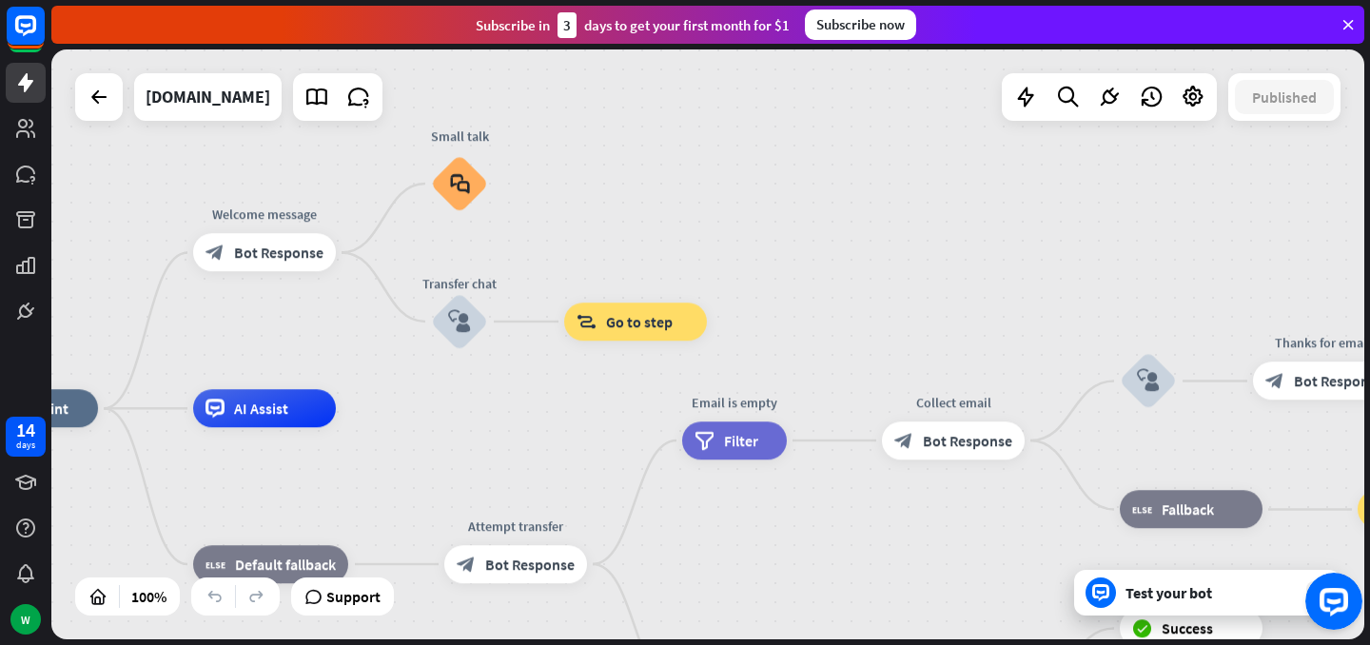
drag, startPoint x: 1044, startPoint y: 298, endPoint x: 1014, endPoint y: 137, distance: 163.4
click at [1014, 137] on div "home_2 Start point Welcome message block_bot_response Bot Response Small talk b…" at bounding box center [707, 344] width 1313 height 590
click at [507, 183] on icon "plus" at bounding box center [512, 183] width 14 height 13
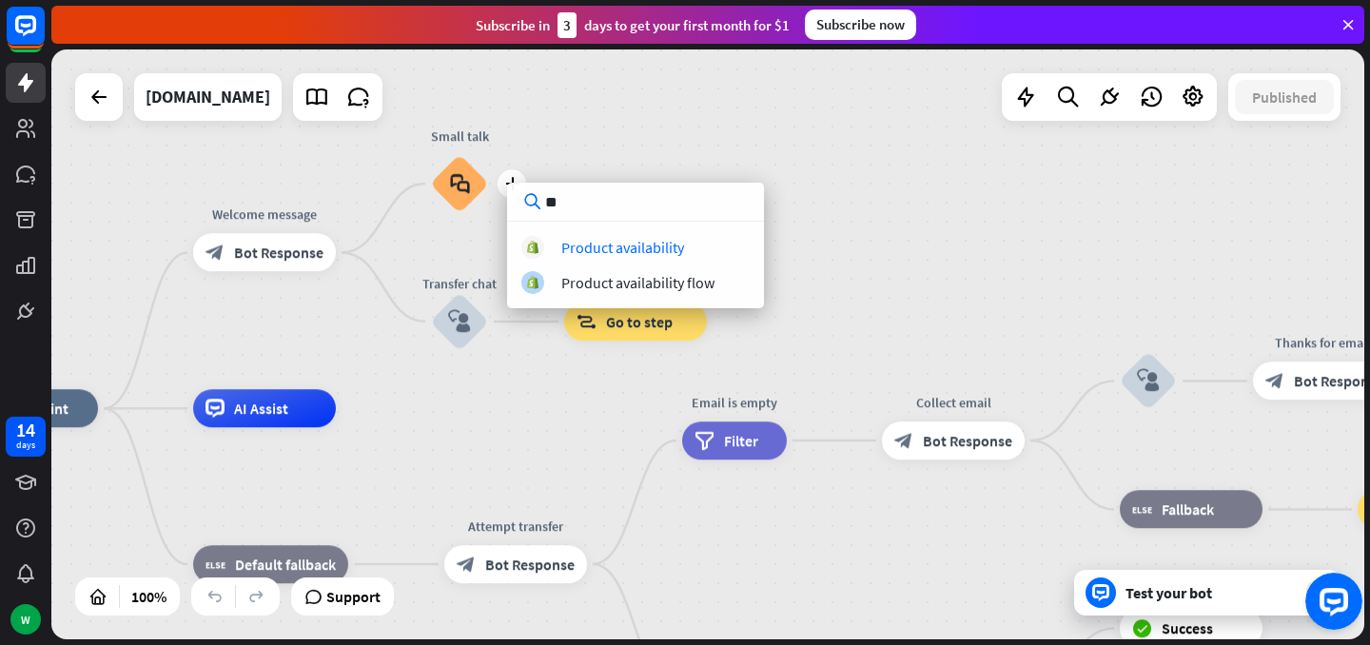
type input "**"
click at [924, 263] on div "home_2 Start point Welcome message block_bot_response Bot Response plus Small t…" at bounding box center [707, 344] width 1313 height 590
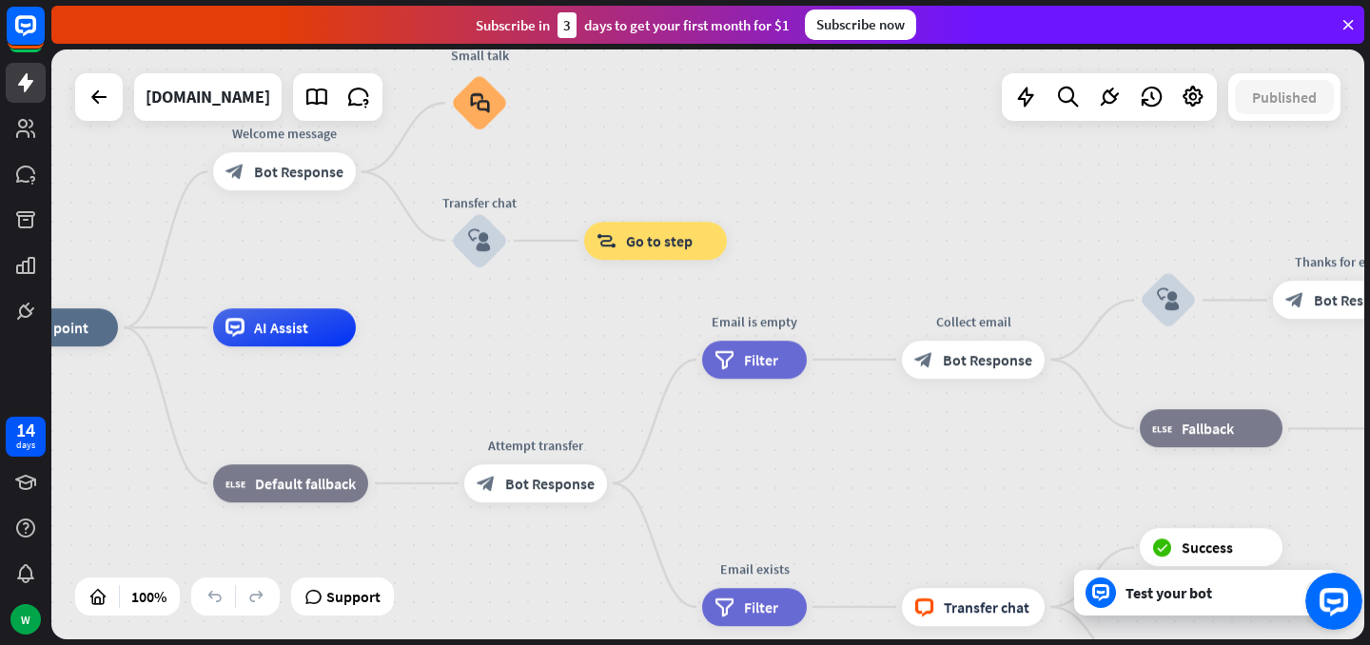
drag, startPoint x: 869, startPoint y: 561, endPoint x: 1088, endPoint y: 619, distance: 227.3
click at [889, 480] on div "home_2 Start point Welcome message block_bot_response Bot Response Small talk b…" at bounding box center [631, 622] width 1313 height 590
click at [1205, 588] on div "Test your bot" at bounding box center [1210, 592] width 171 height 19
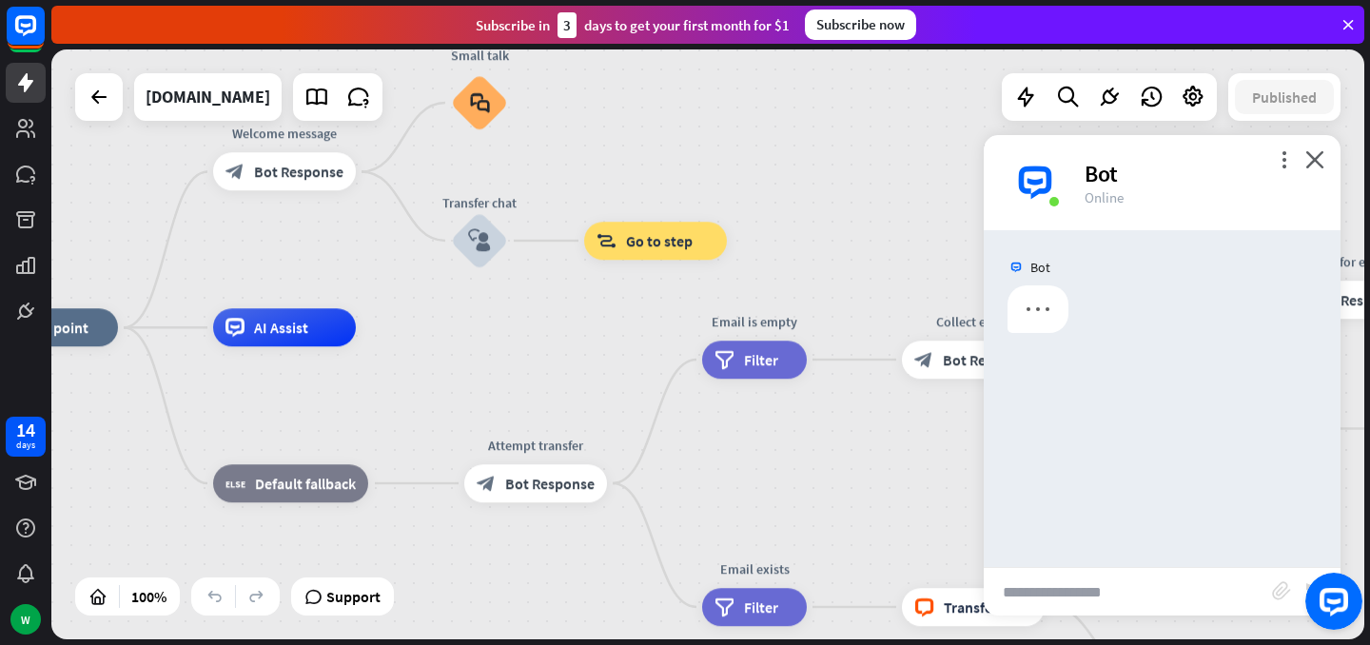
click at [1167, 570] on input "text" at bounding box center [1128, 592] width 288 height 48
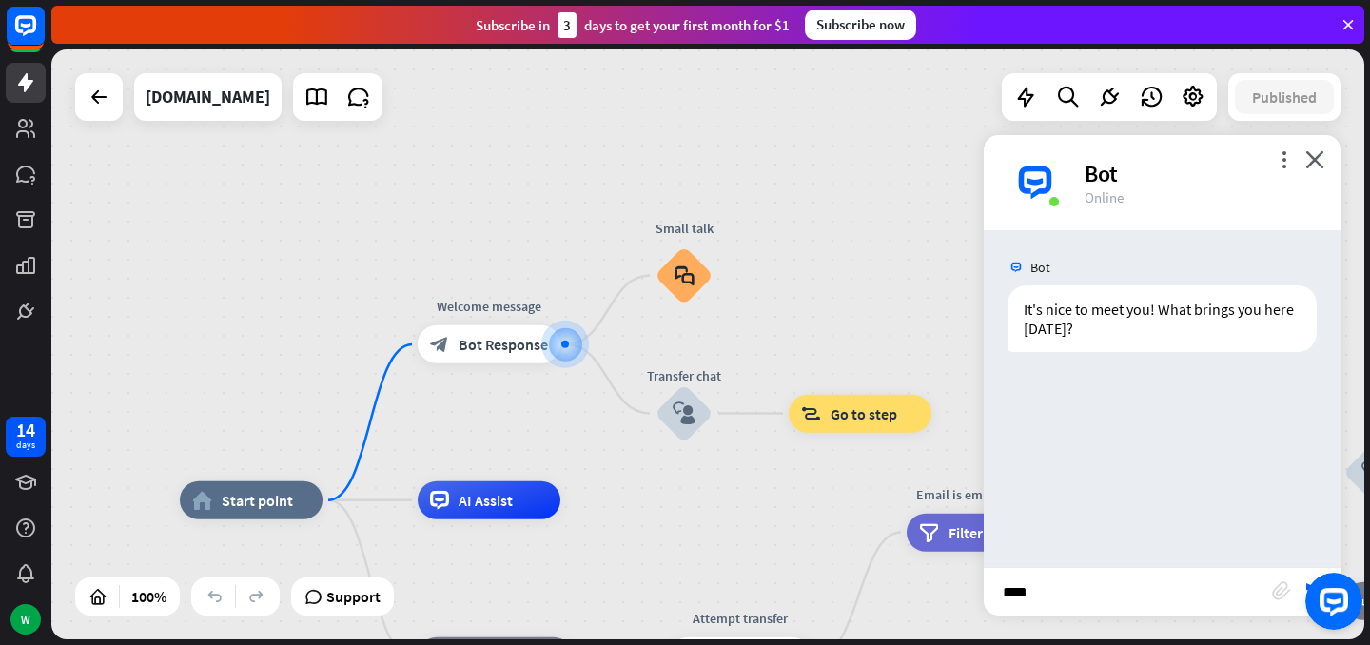
type input "***"
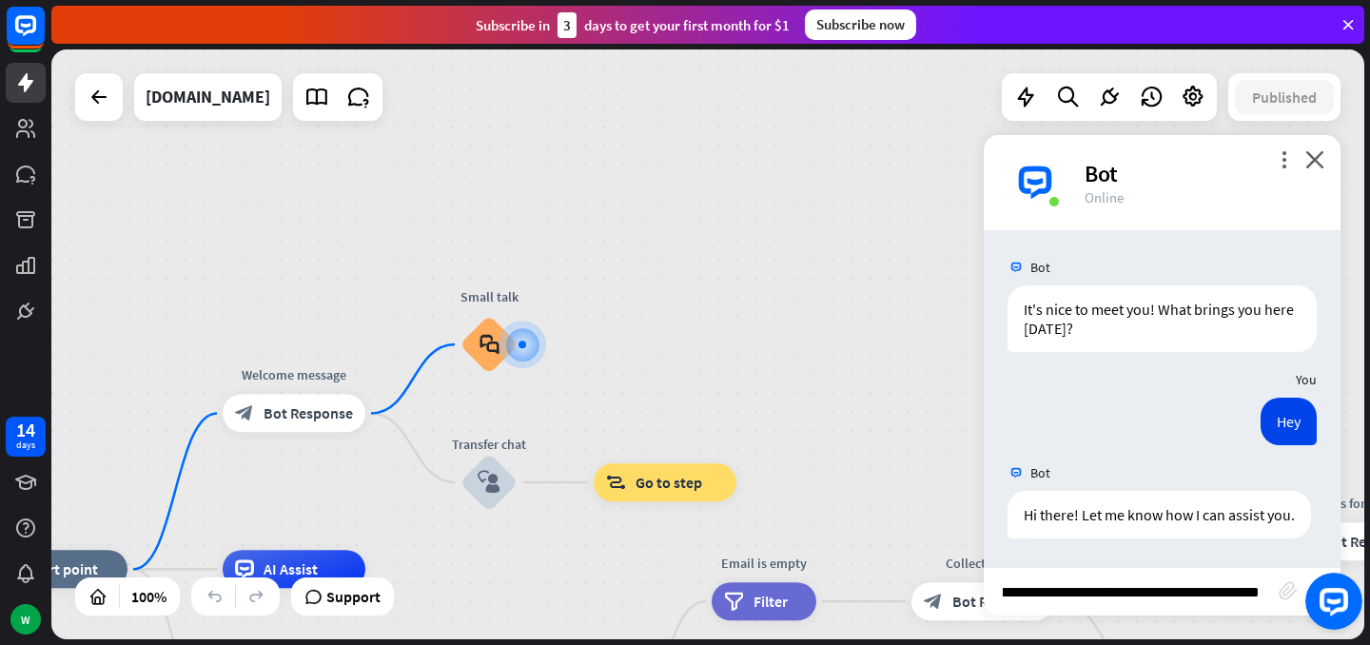
scroll to position [0, 43]
type input "**********"
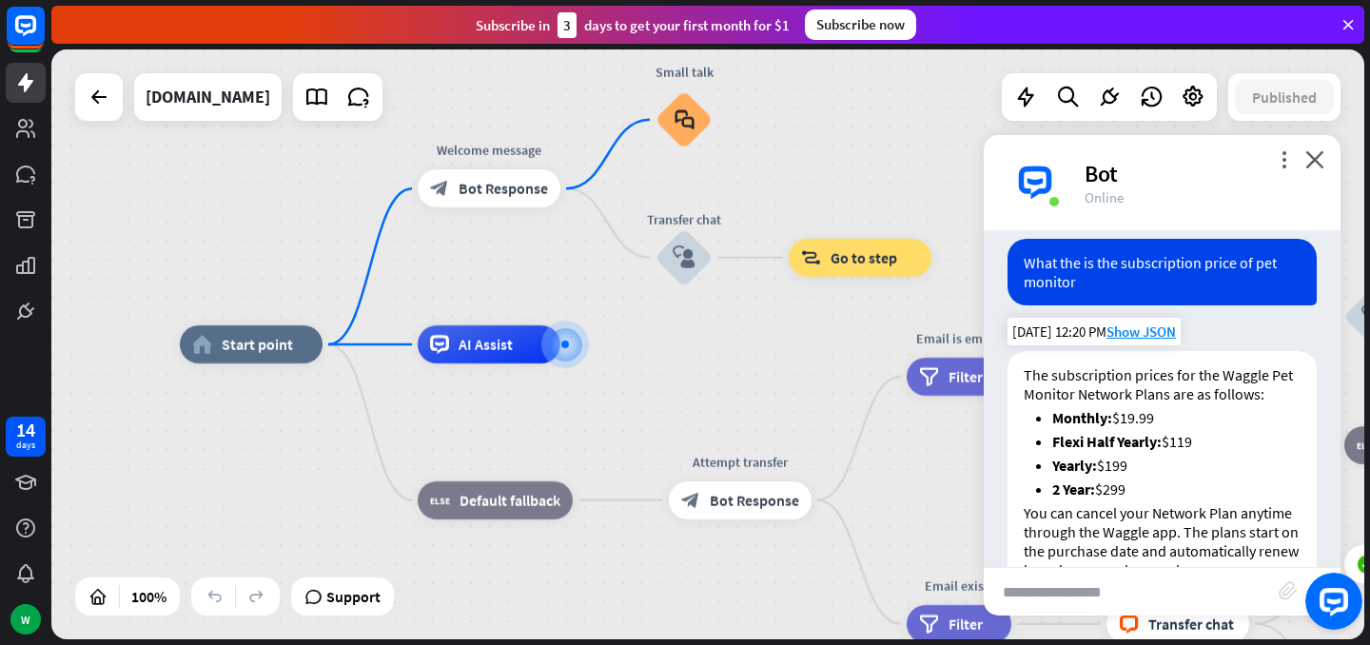
scroll to position [498, 0]
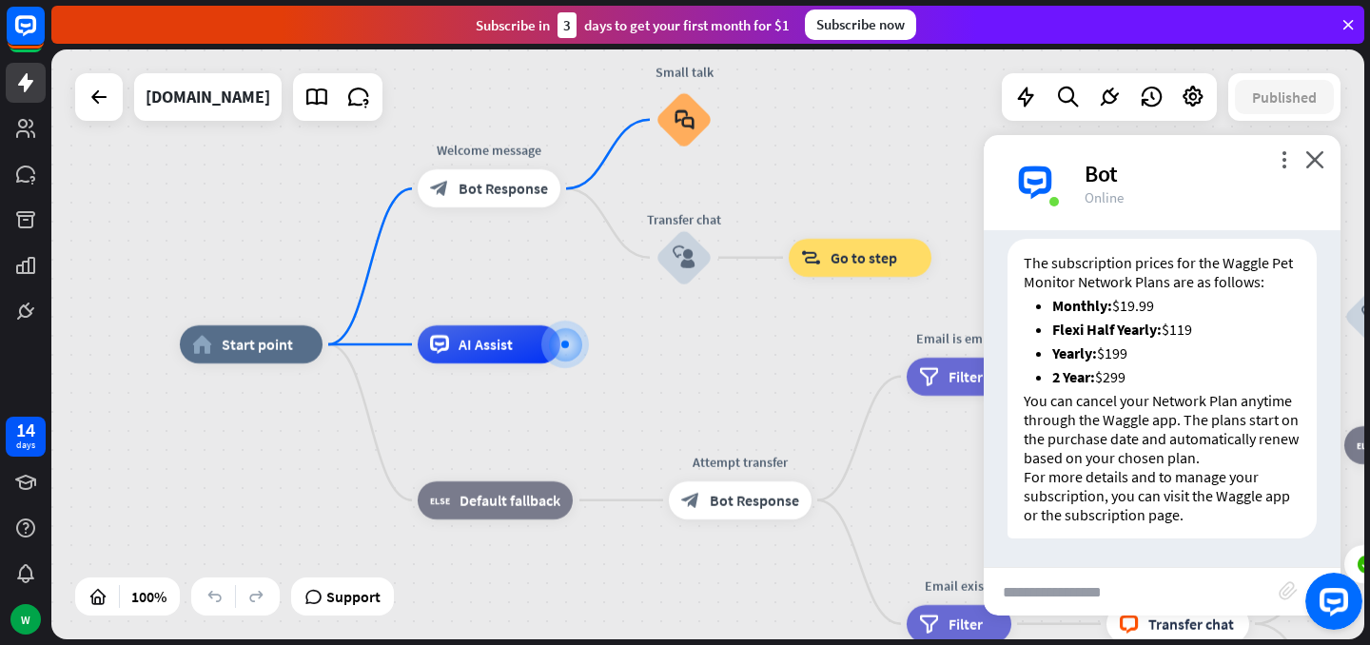
click at [1116, 577] on input "text" at bounding box center [1131, 592] width 295 height 48
type input "**********"
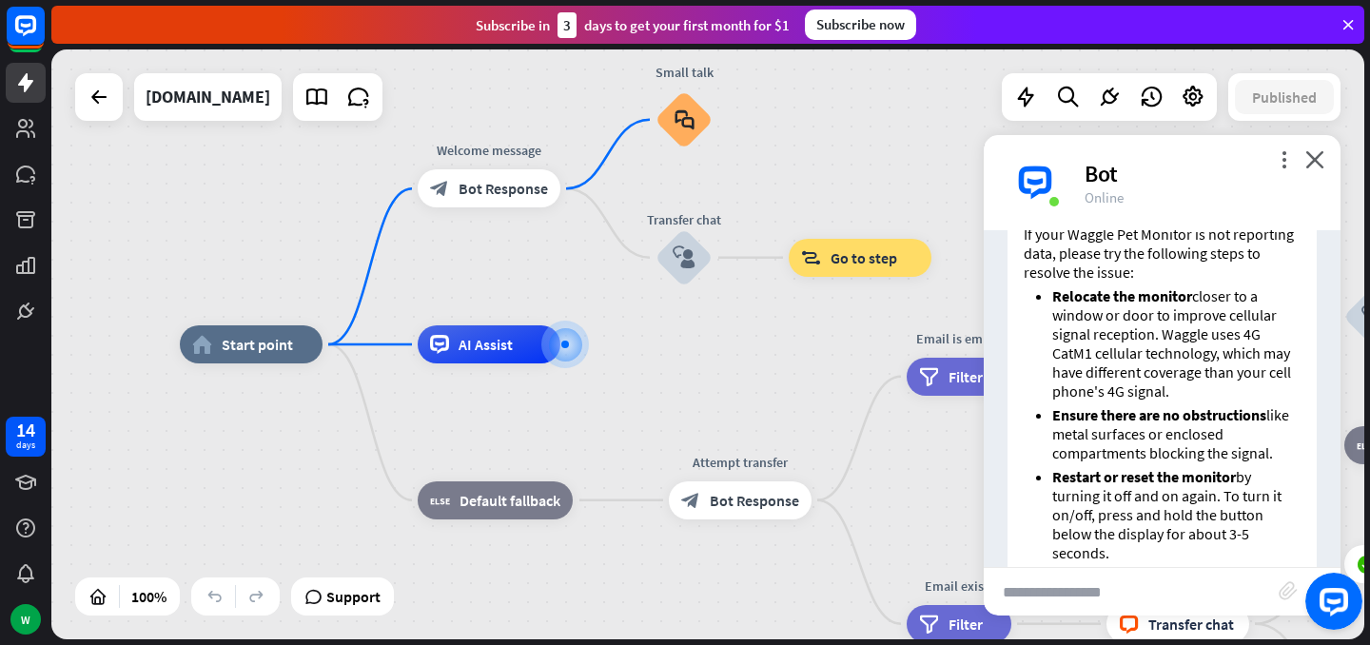
scroll to position [1229, 0]
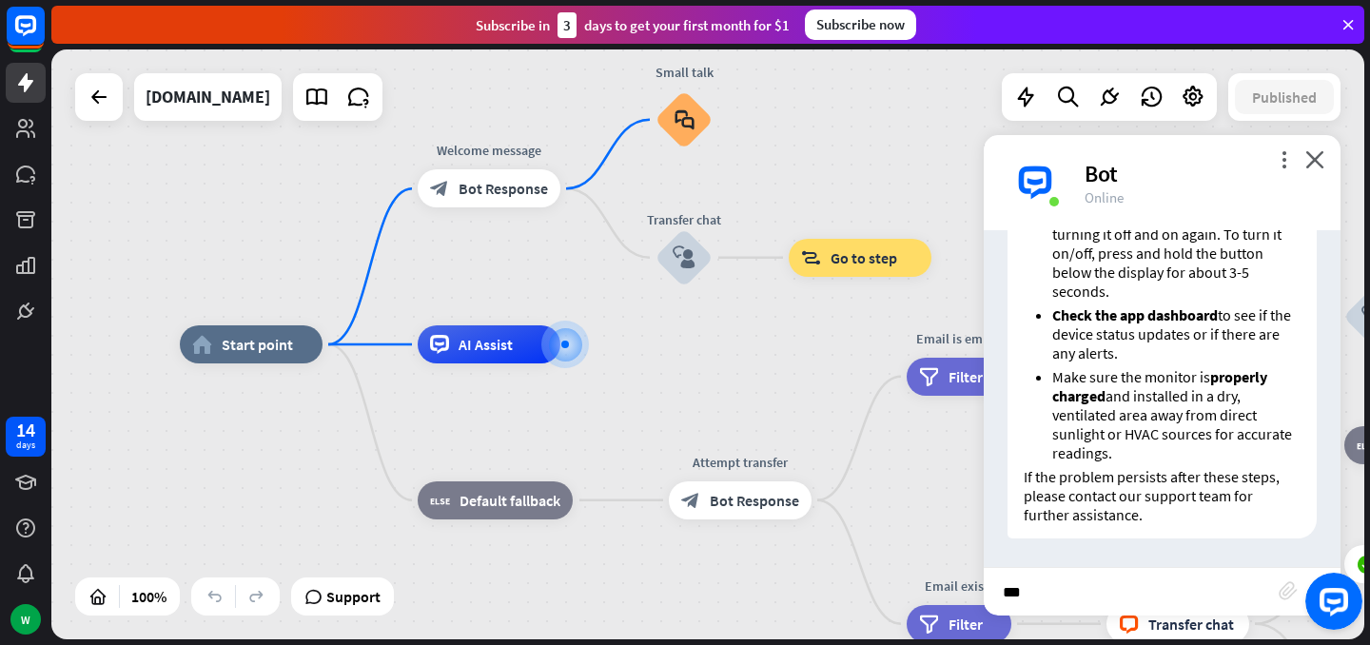
type input "****"
click at [1310, 166] on icon "close" at bounding box center [1314, 159] width 19 height 18
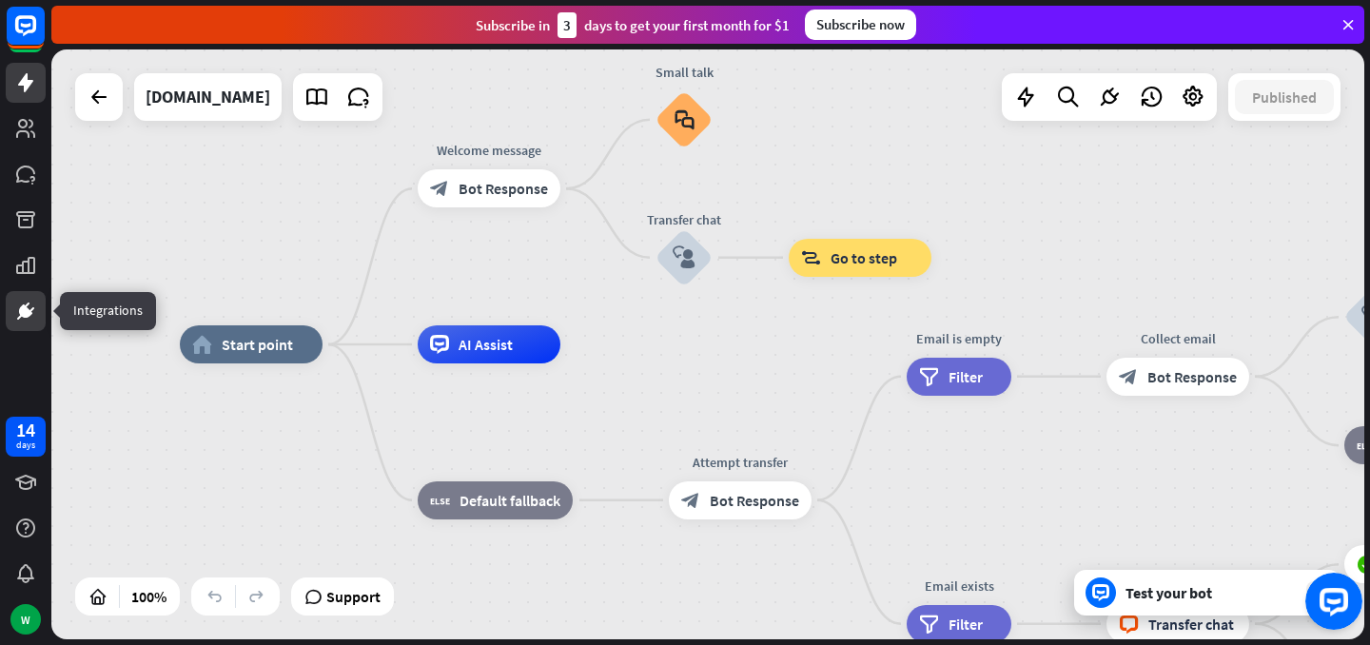
click at [23, 314] on icon at bounding box center [25, 310] width 11 height 11
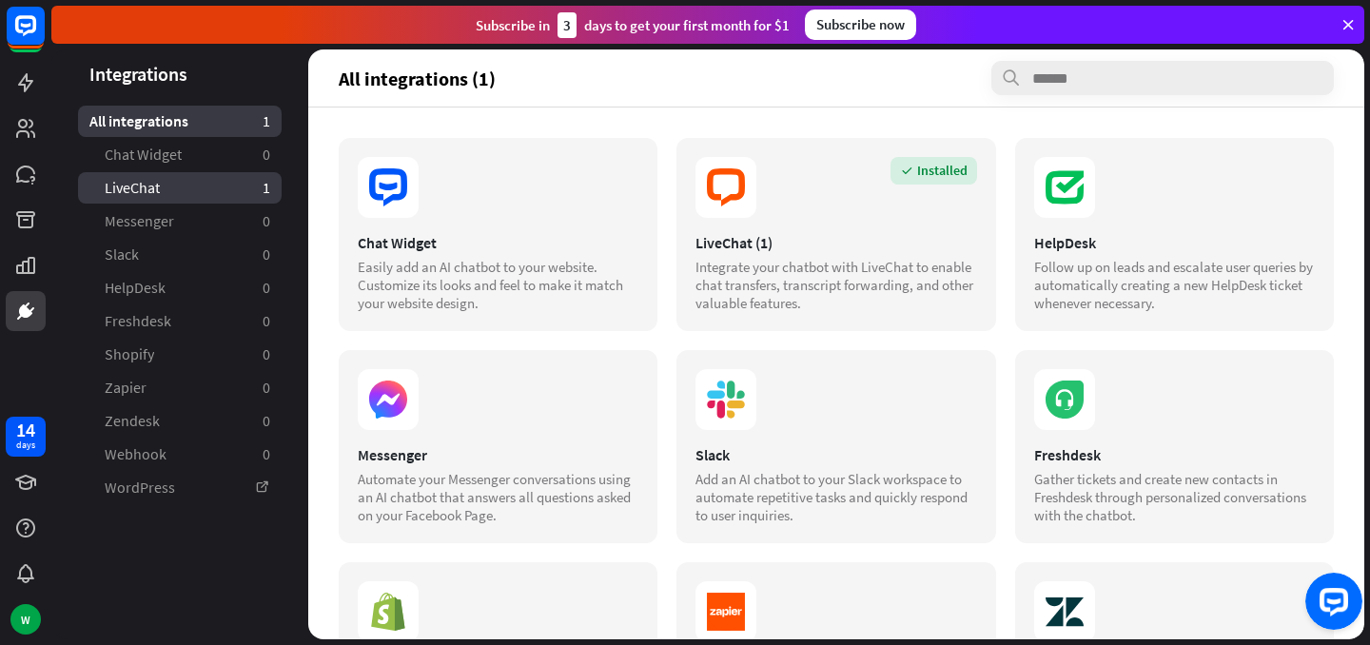
click at [173, 180] on link "LiveChat 1" at bounding box center [180, 187] width 204 height 31
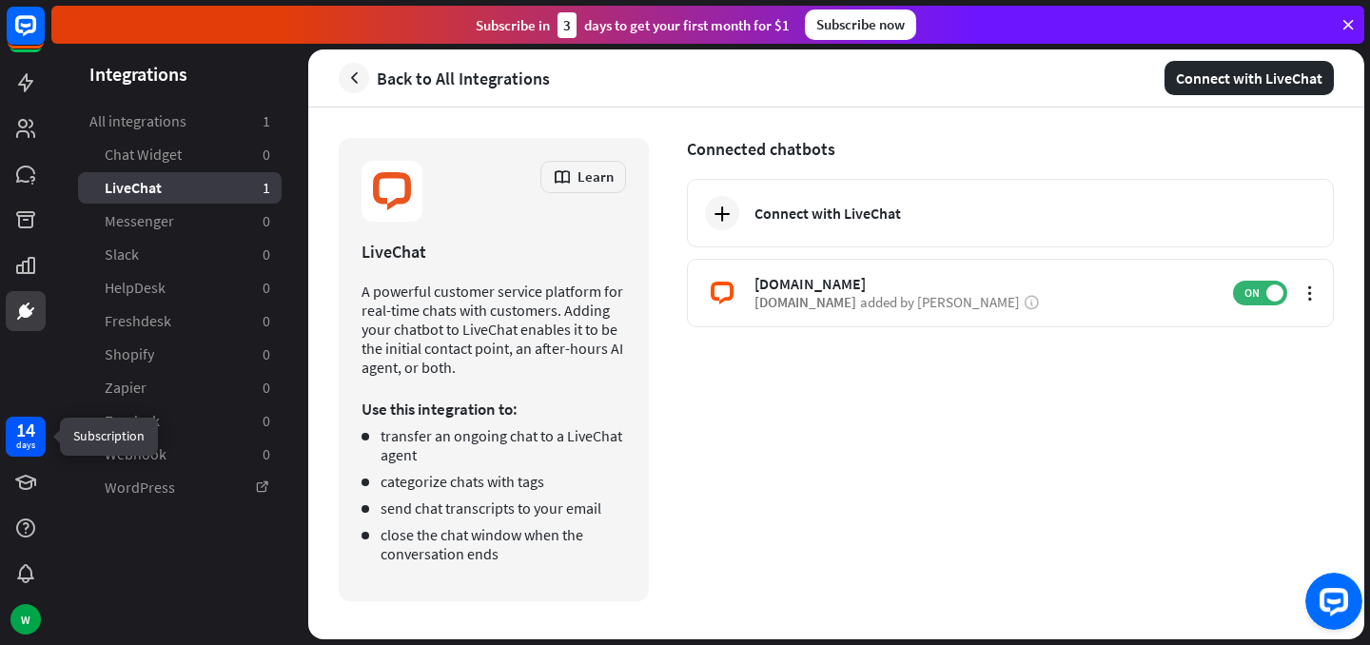
click at [38, 451] on div "14 days" at bounding box center [26, 437] width 40 height 40
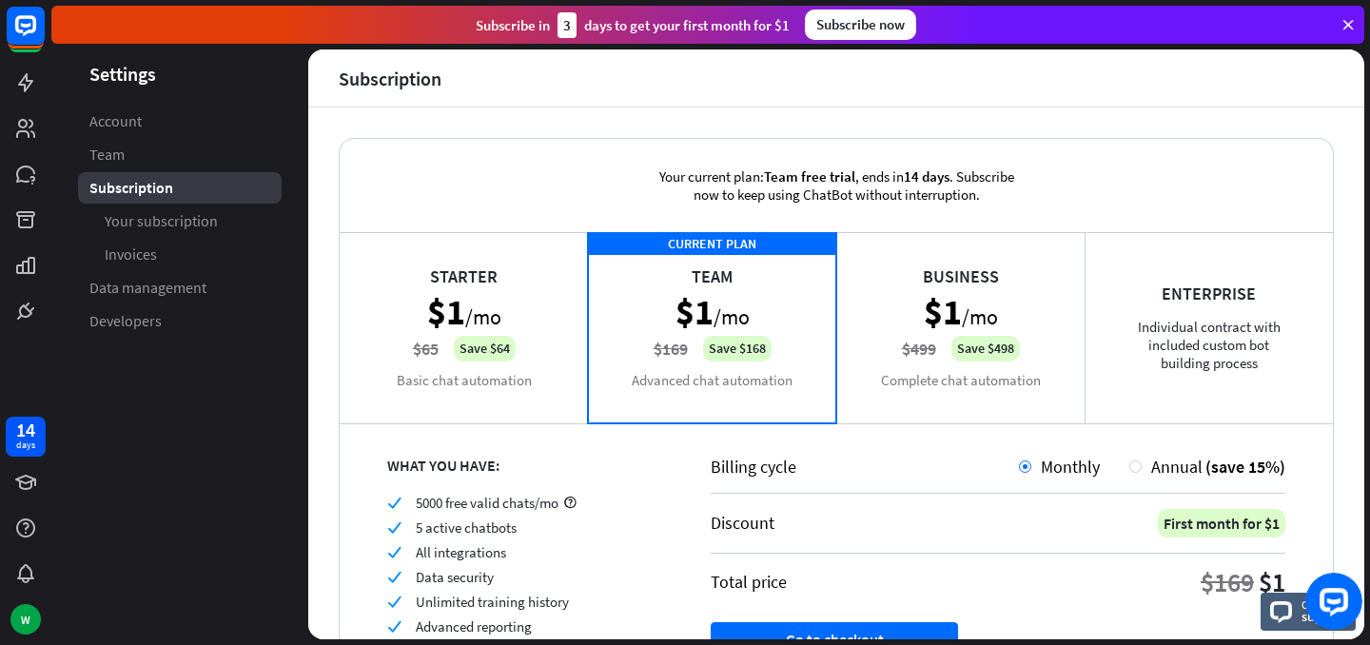
click at [480, 342] on div "Starter $1 /mo $65 Save $64 Basic chat automation" at bounding box center [464, 327] width 248 height 190
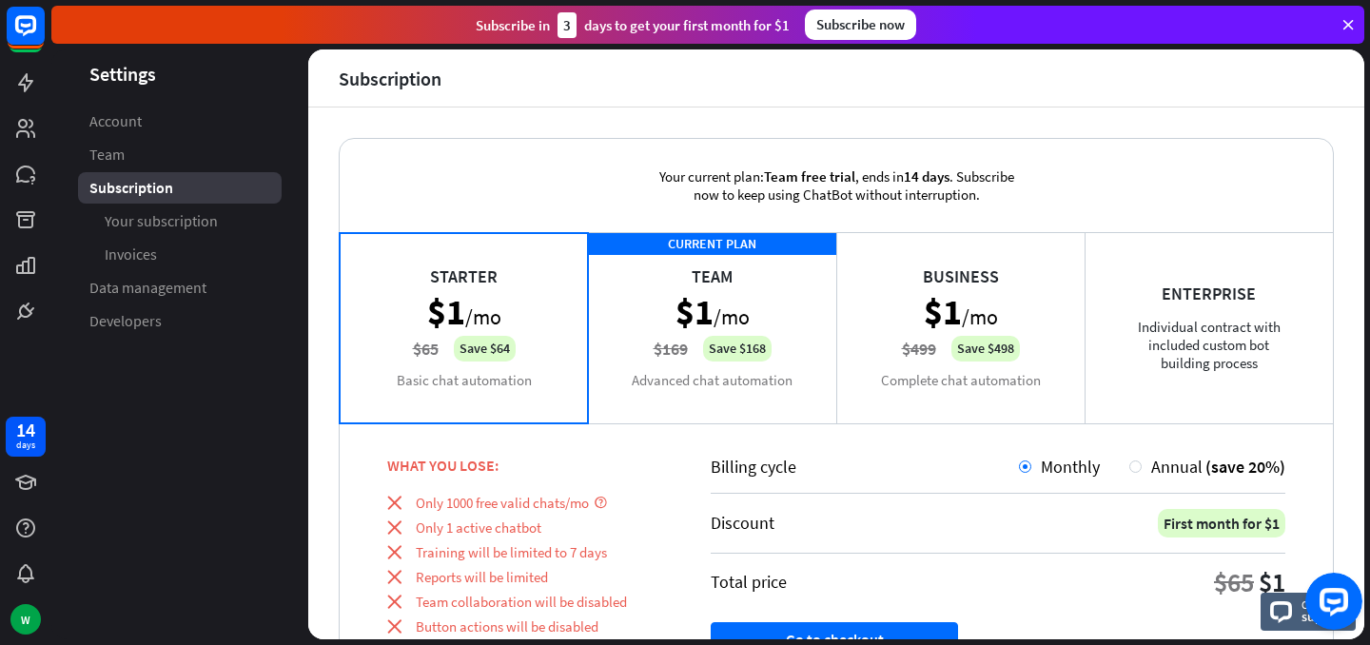
scroll to position [190, 0]
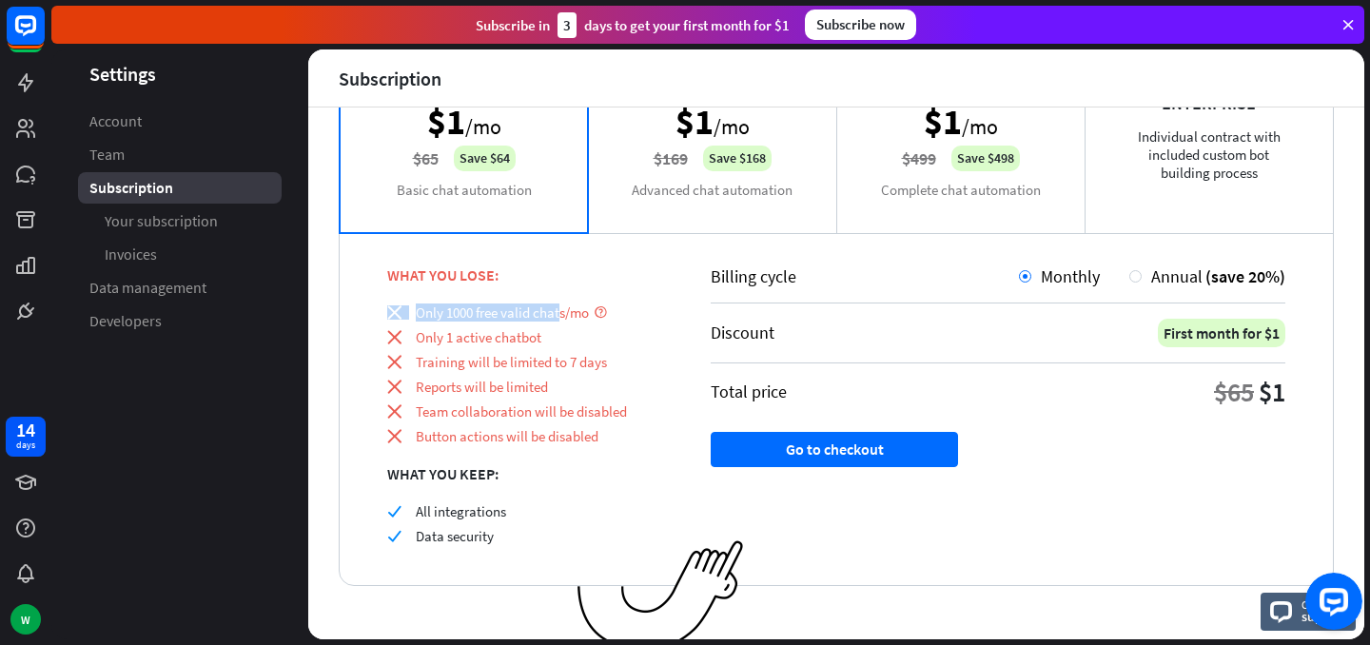
drag, startPoint x: 442, startPoint y: 316, endPoint x: 672, endPoint y: 307, distance: 229.4
click at [542, 303] on div "WHAT YOU LOSE: close Only 1000 free valid chats/mo close Only 1 active chatbot …" at bounding box center [501, 408] width 323 height 353
click at [672, 307] on div "Billing cycle Monthly Annual (save 20%) Discount First month for $1 Total price…" at bounding box center [998, 408] width 670 height 353
click at [697, 168] on div "CURRENT PLAN Team $1 /mo $169 Save $168 Advanced chat automation" at bounding box center [712, 137] width 248 height 190
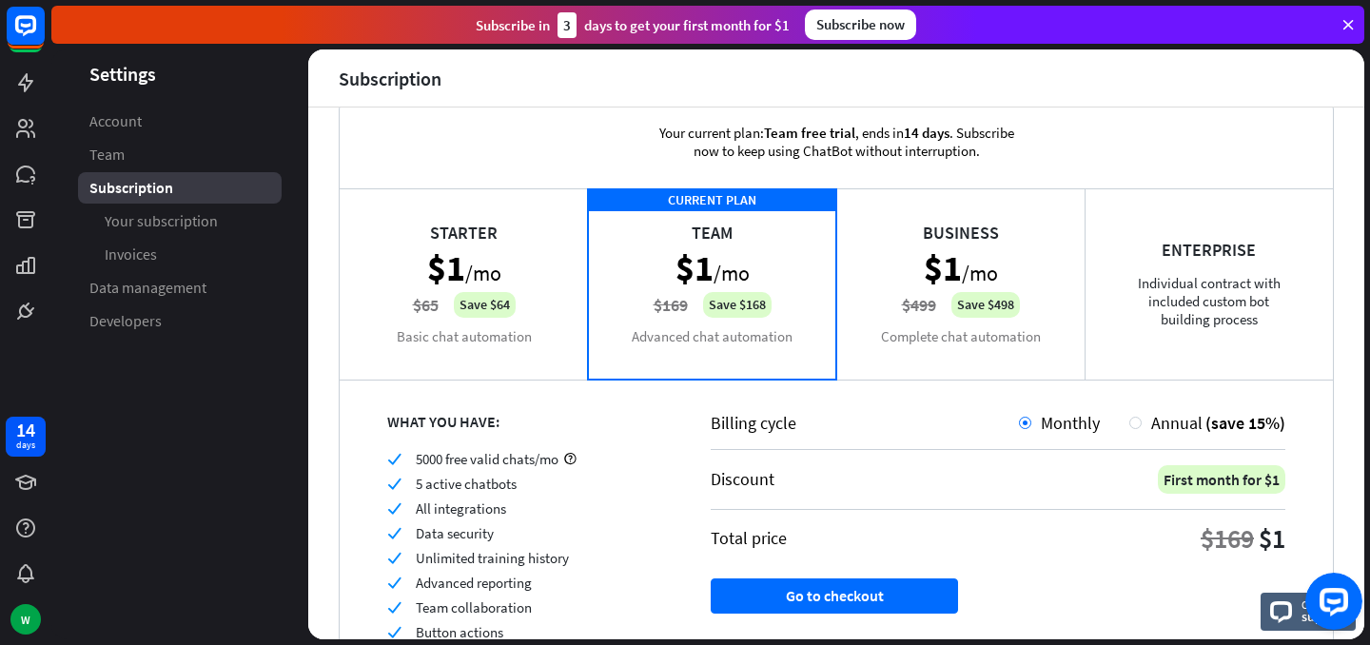
scroll to position [133, 0]
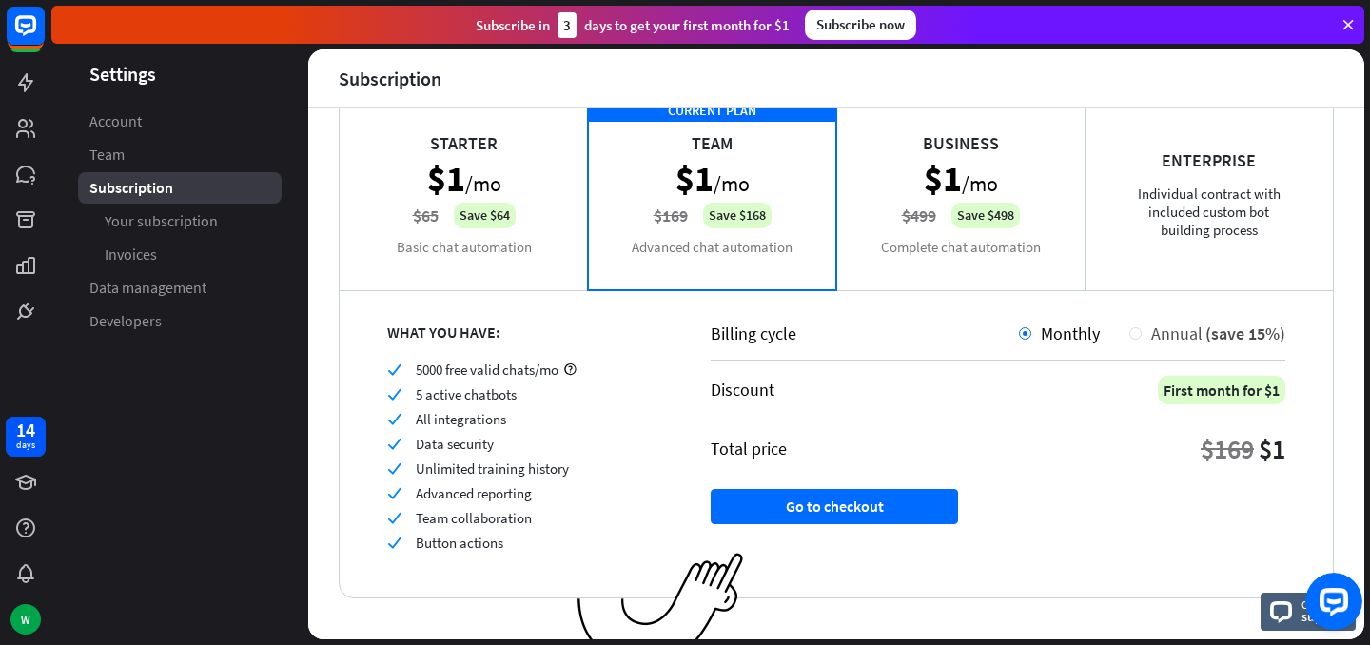
click at [1166, 330] on span "Annual" at bounding box center [1176, 333] width 51 height 22
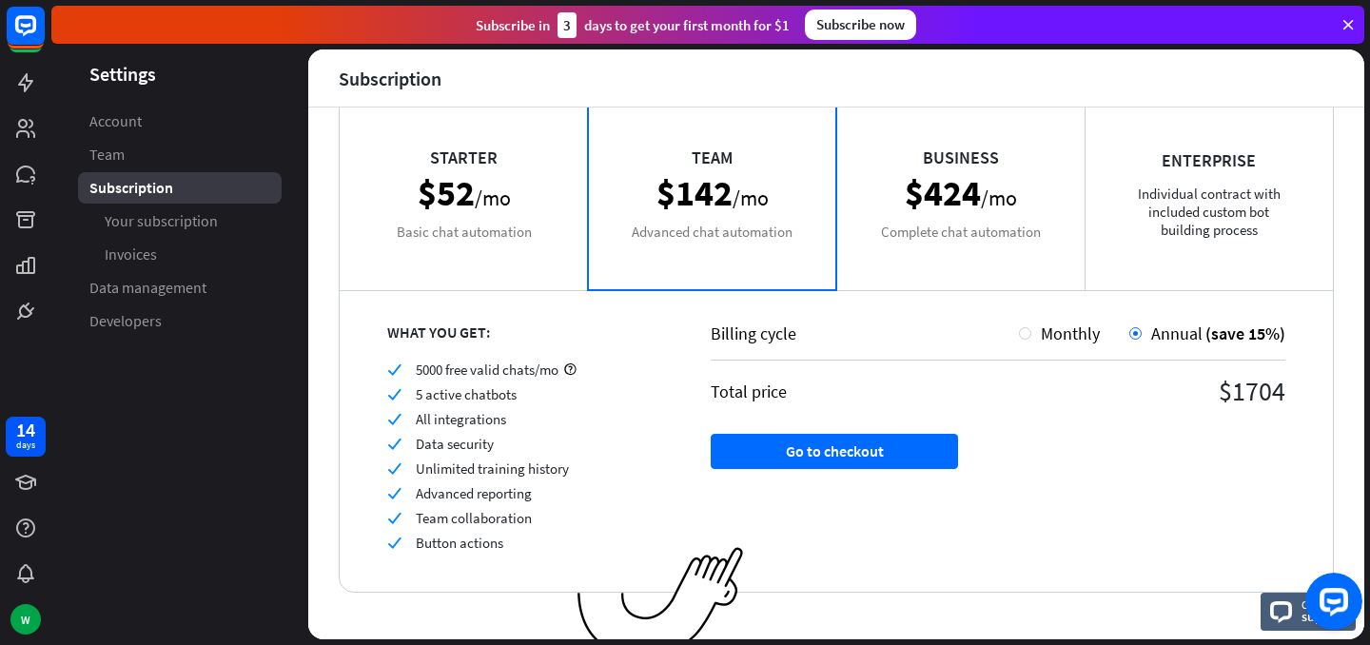
drag, startPoint x: 555, startPoint y: 372, endPoint x: 575, endPoint y: 372, distance: 20.0
click at [575, 372] on div "check 5000 free valid chats/mo" at bounding box center [525, 370] width 276 height 18
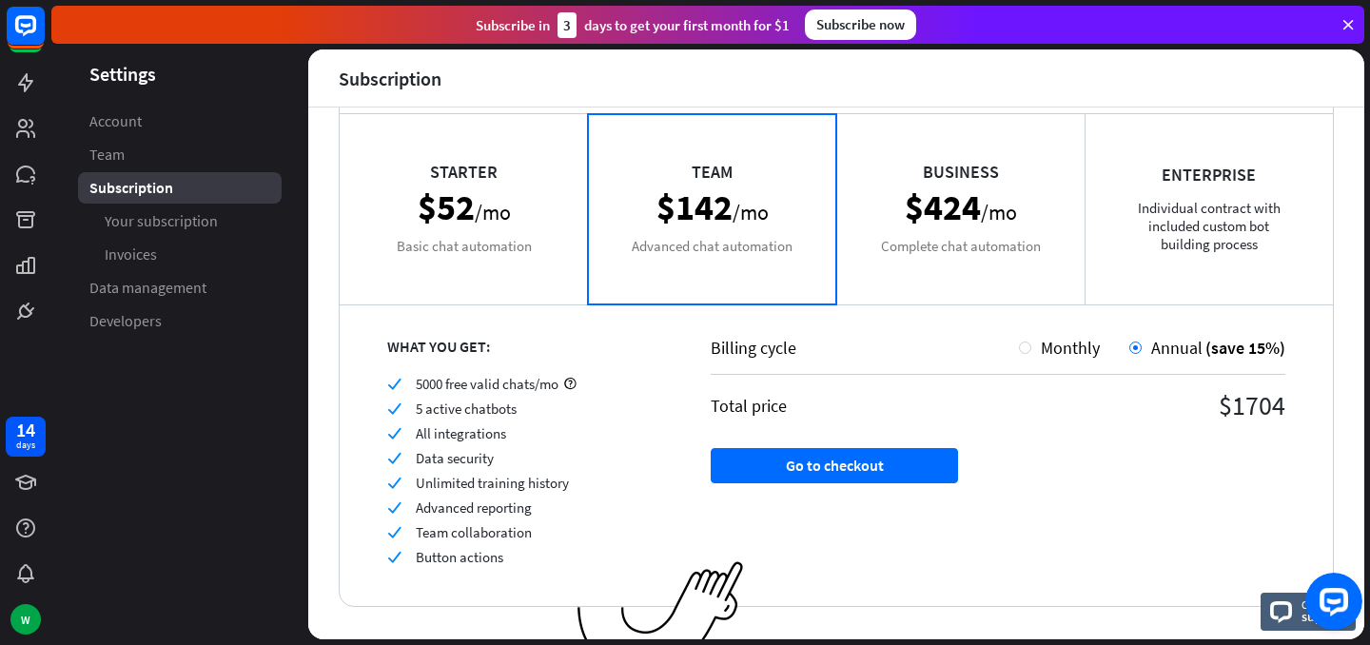
scroll to position [114, 0]
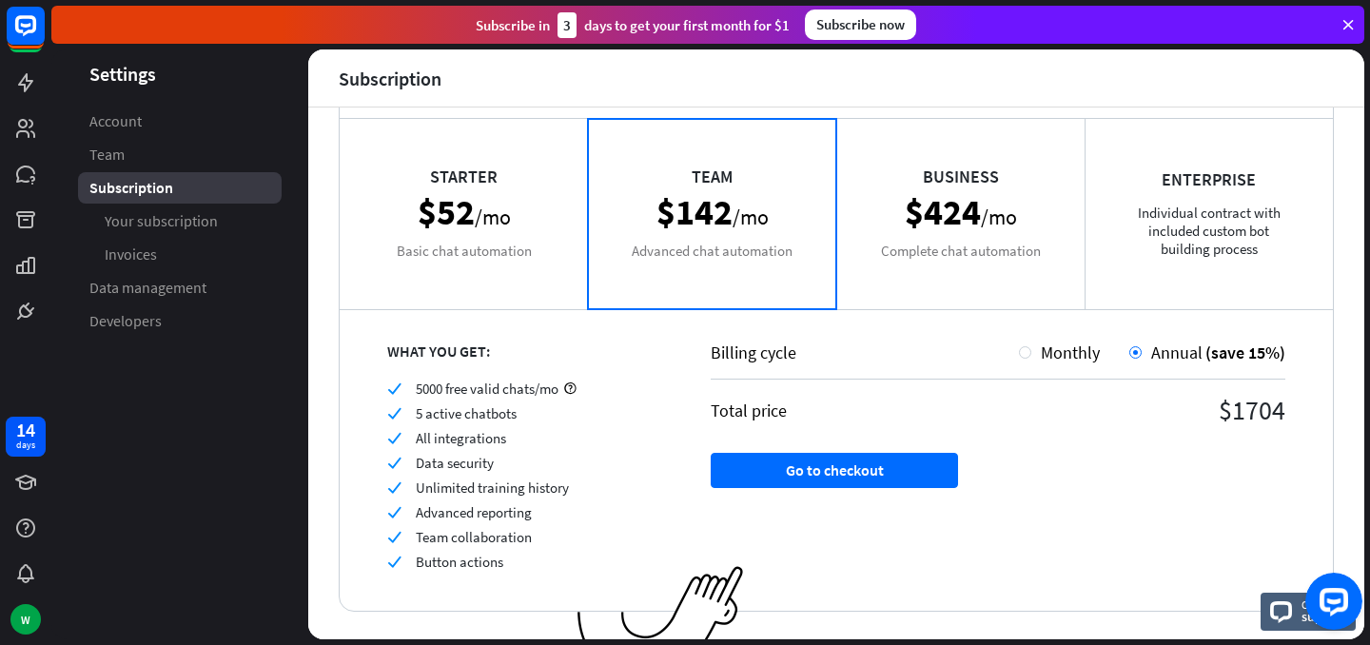
click at [446, 400] on div "check 5000 free valid chats/mo check 5 active chatbots check All integrations c…" at bounding box center [525, 475] width 276 height 191
click at [456, 420] on span "5 active chatbots" at bounding box center [466, 413] width 101 height 18
click at [455, 433] on span "All integrations" at bounding box center [461, 438] width 90 height 18
click at [454, 459] on span "Data security" at bounding box center [455, 463] width 78 height 18
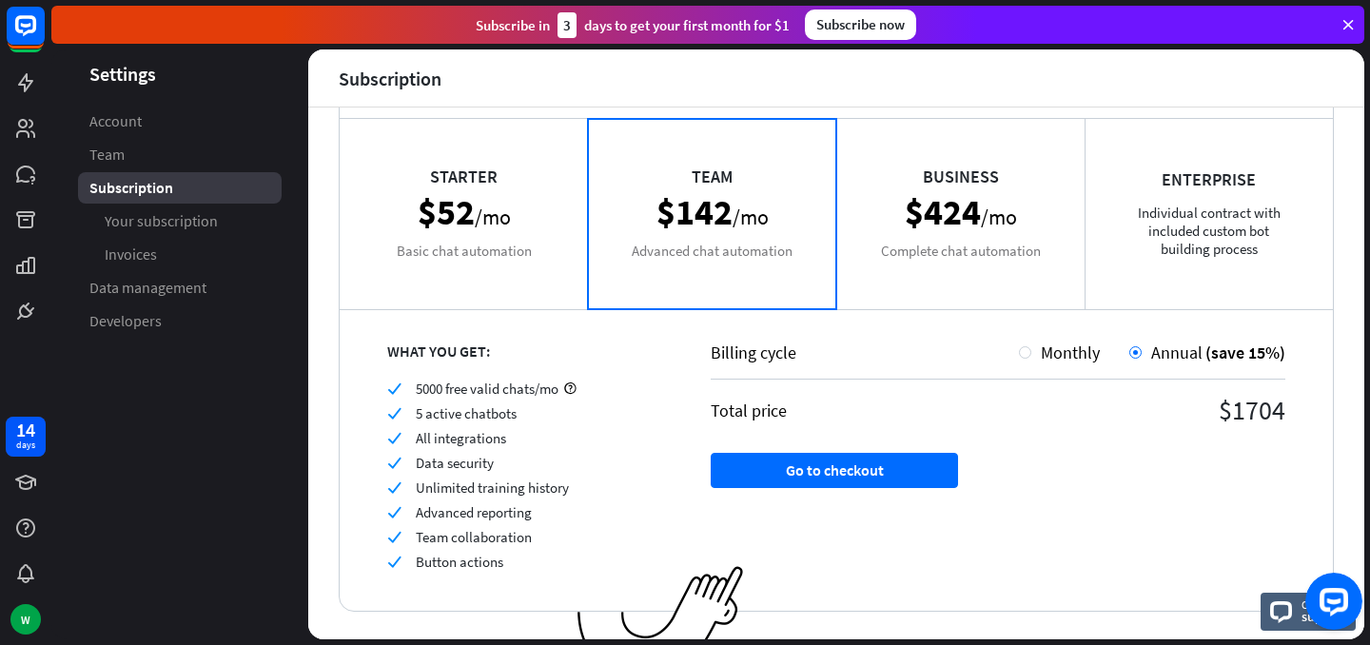
click at [440, 480] on span "Unlimited training history" at bounding box center [492, 487] width 153 height 18
click at [439, 546] on span "Team collaboration" at bounding box center [474, 537] width 116 height 18
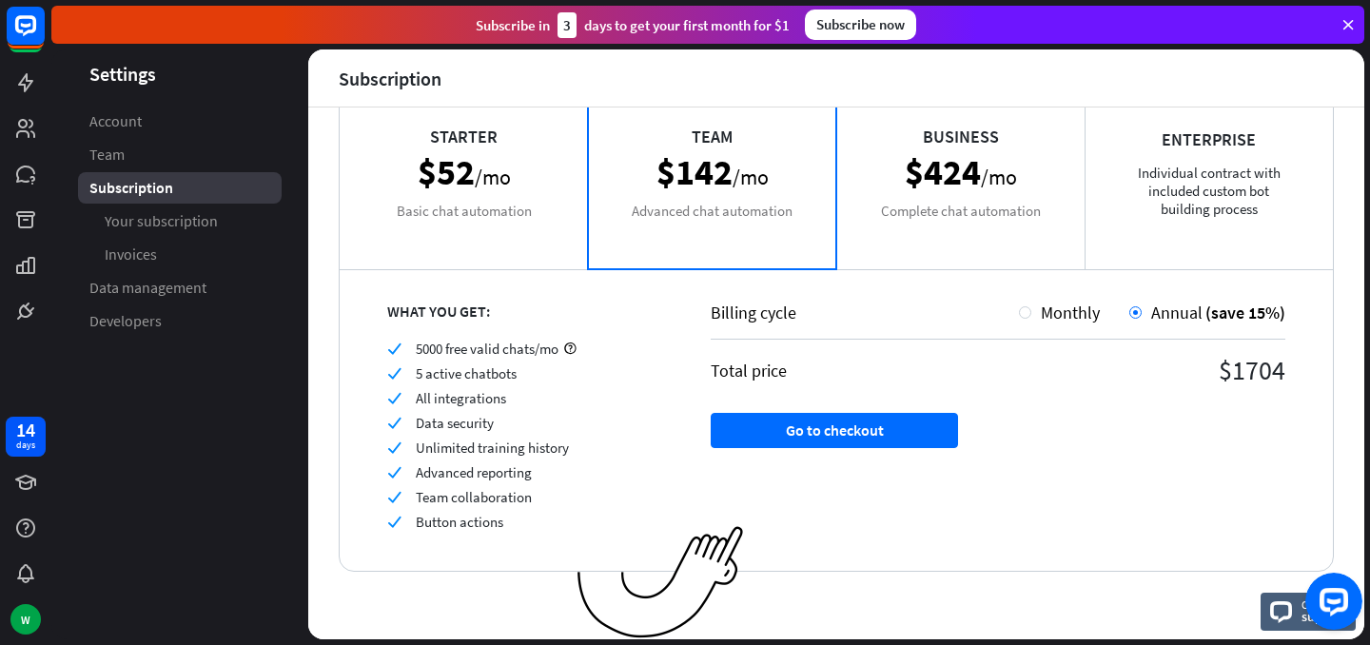
click at [918, 240] on div "Business $424 /mo Complete chat automation" at bounding box center [960, 173] width 248 height 190
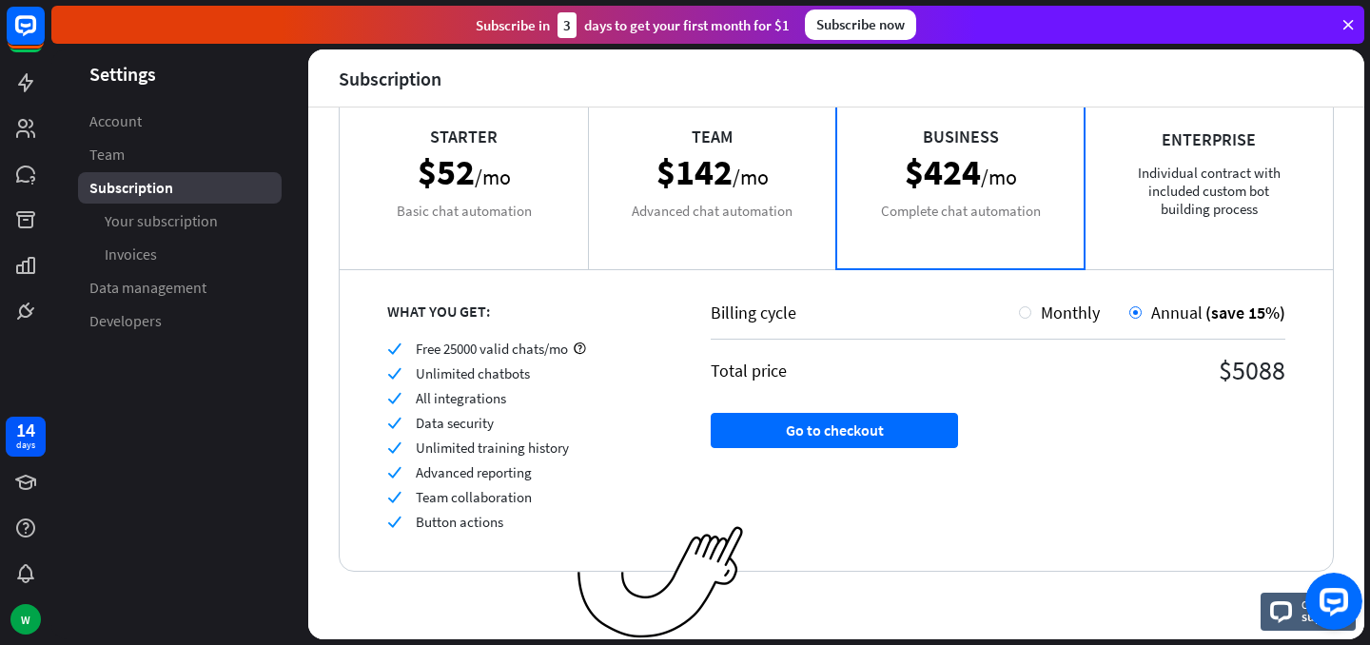
click at [685, 171] on div "Team $142 /mo Advanced chat automation" at bounding box center [712, 173] width 248 height 190
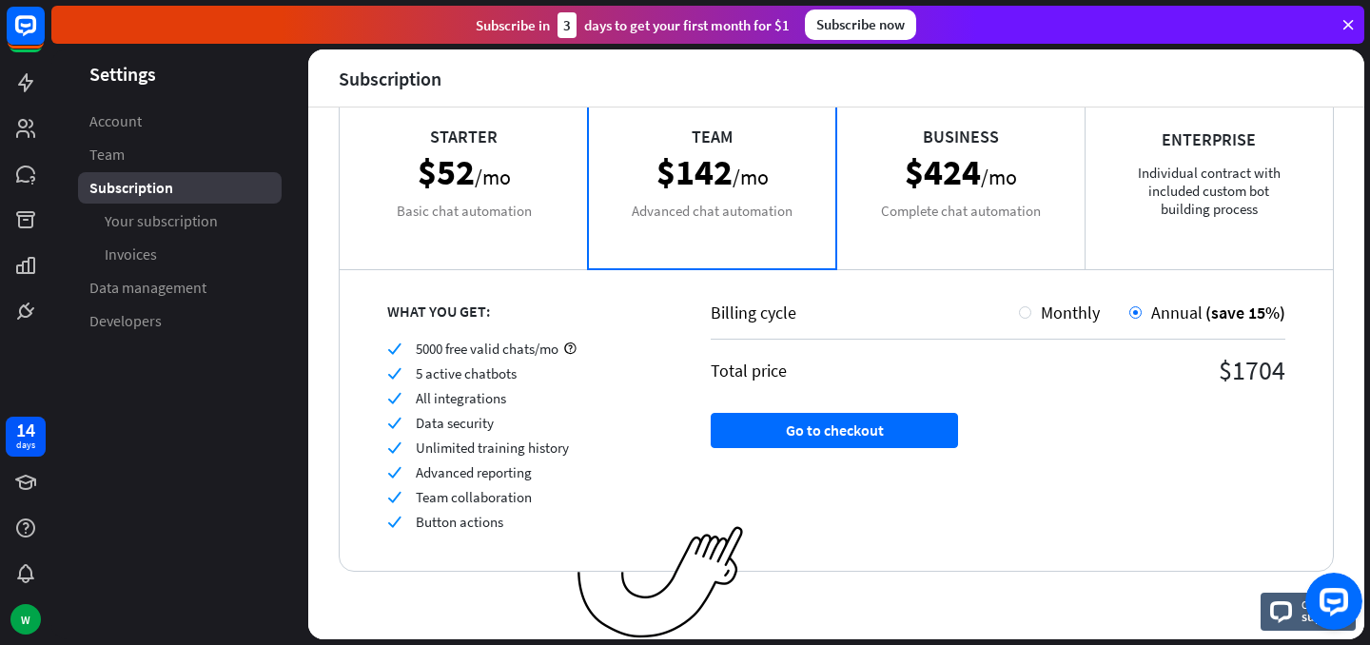
drag, startPoint x: 416, startPoint y: 369, endPoint x: 456, endPoint y: 424, distance: 68.1
click at [607, 369] on div "check 5 active chatbots" at bounding box center [525, 373] width 276 height 18
drag, startPoint x: 412, startPoint y: 404, endPoint x: 517, endPoint y: 440, distance: 110.7
click at [549, 394] on div "check All integrations" at bounding box center [525, 398] width 276 height 18
click at [419, 435] on div "check 5000 free valid chats/mo check 5 active chatbots check All integrations c…" at bounding box center [525, 435] width 276 height 191
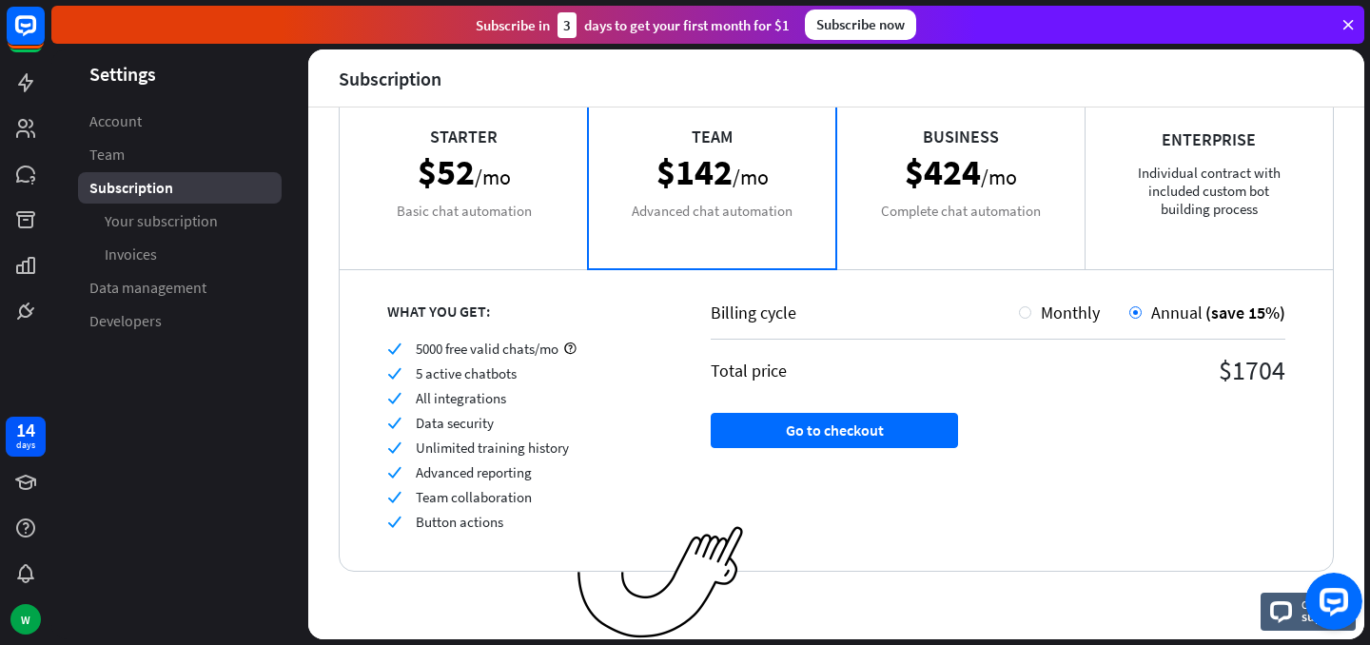
drag, startPoint x: 419, startPoint y: 435, endPoint x: 480, endPoint y: 430, distance: 62.0
click at [480, 430] on div "check 5000 free valid chats/mo check 5 active chatbots check All integrations c…" at bounding box center [525, 435] width 276 height 191
click at [473, 459] on div "check 5000 free valid chats/mo check 5 active chatbots check All integrations c…" at bounding box center [525, 435] width 276 height 191
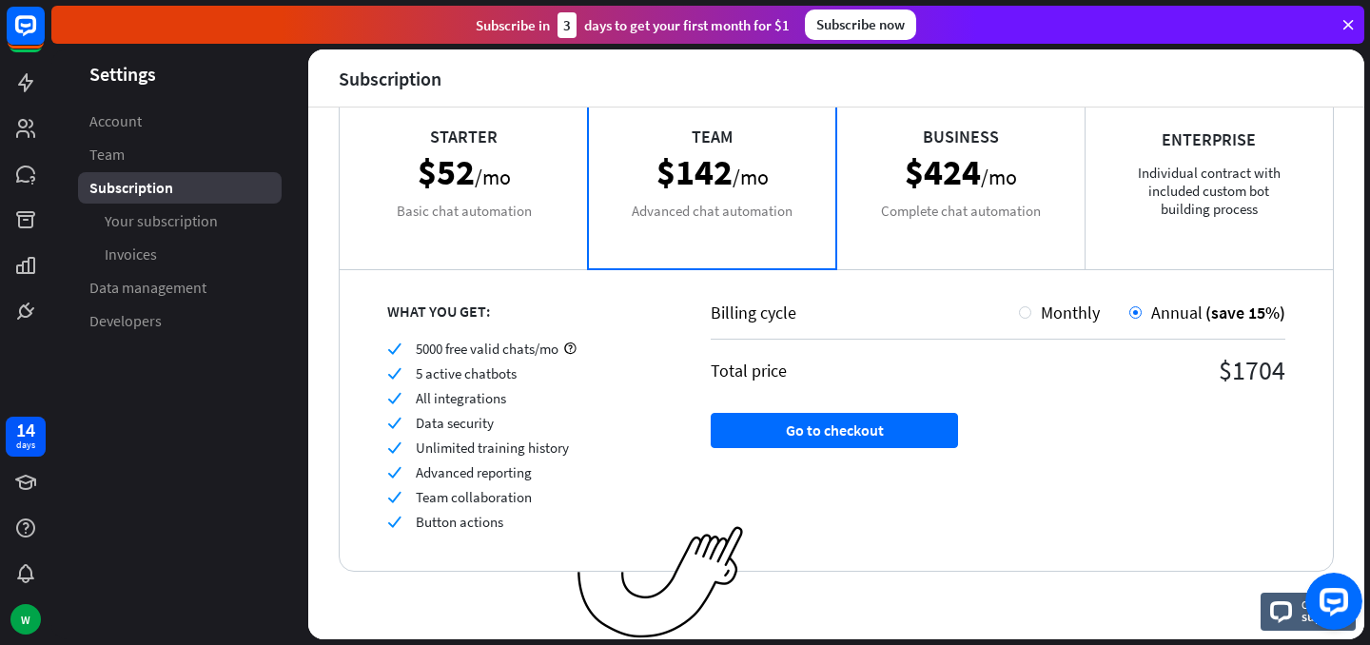
click at [477, 517] on span "Button actions" at bounding box center [460, 522] width 88 height 18
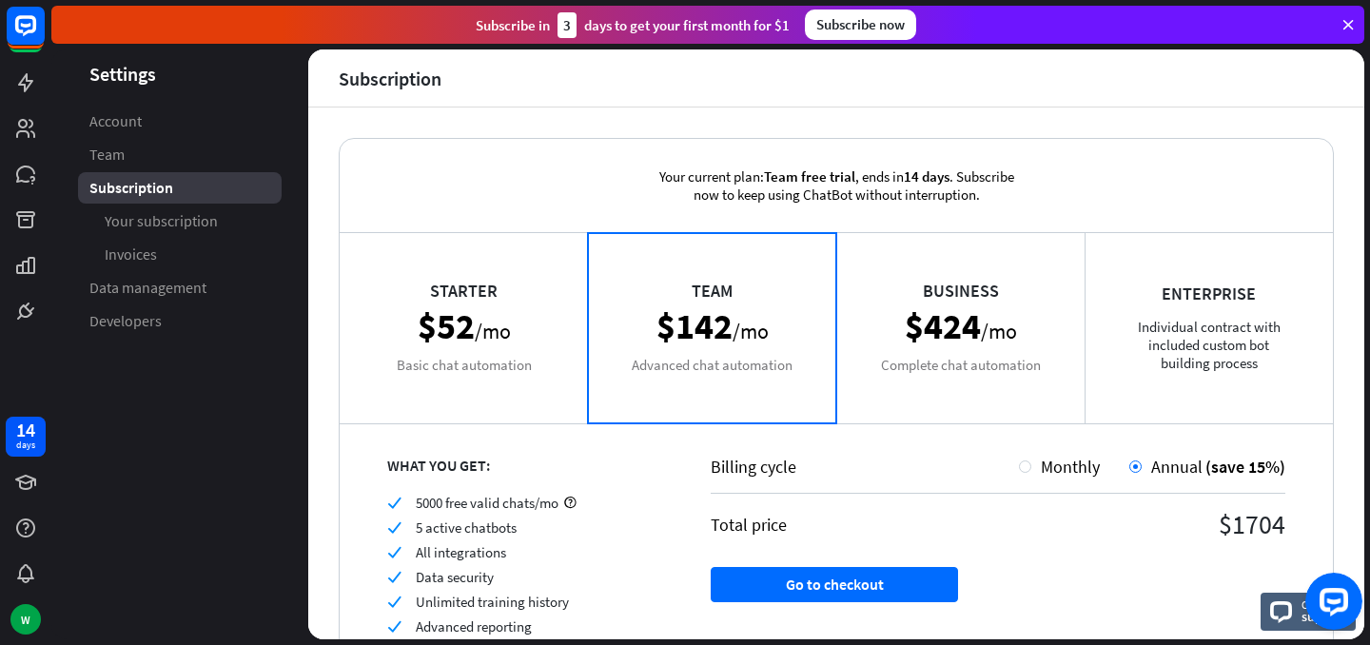
scroll to position [19, 0]
